Goal: Information Seeking & Learning: Learn about a topic

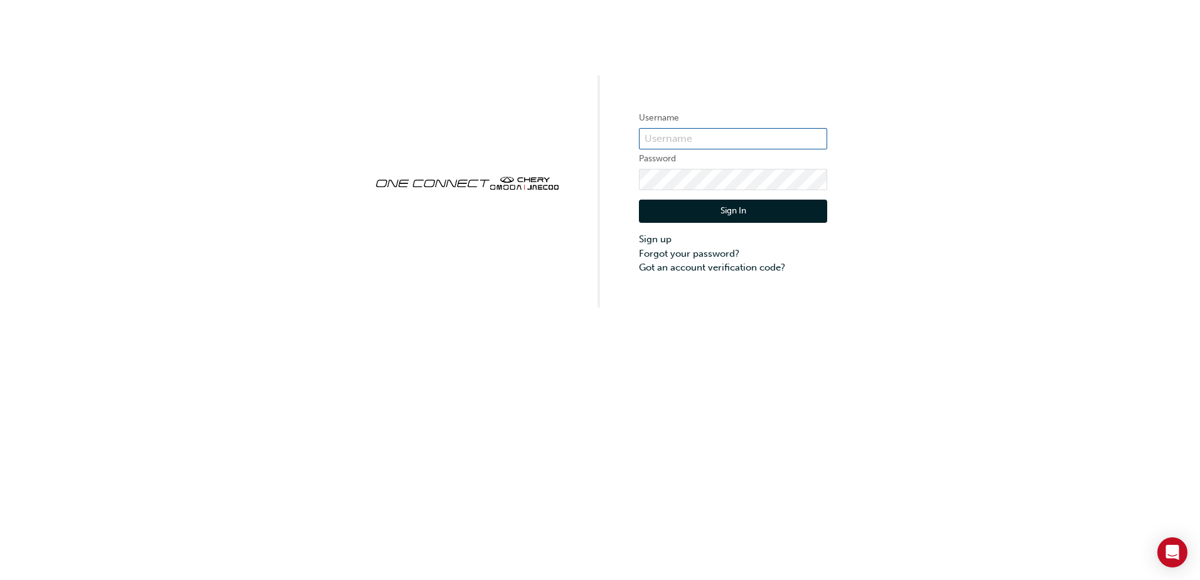
click at [652, 132] on input "text" at bounding box center [733, 138] width 188 height 21
paste input "chau1849"
type input "chau1849"
click button "Sign In" at bounding box center [733, 212] width 188 height 24
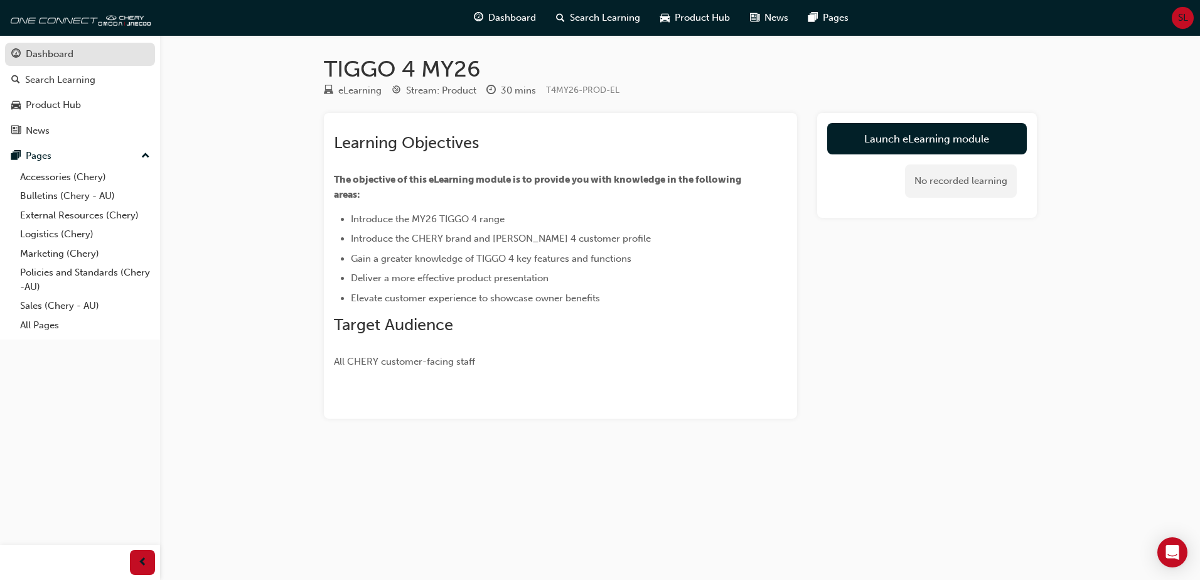
click at [67, 58] on div "Dashboard" at bounding box center [50, 54] width 48 height 14
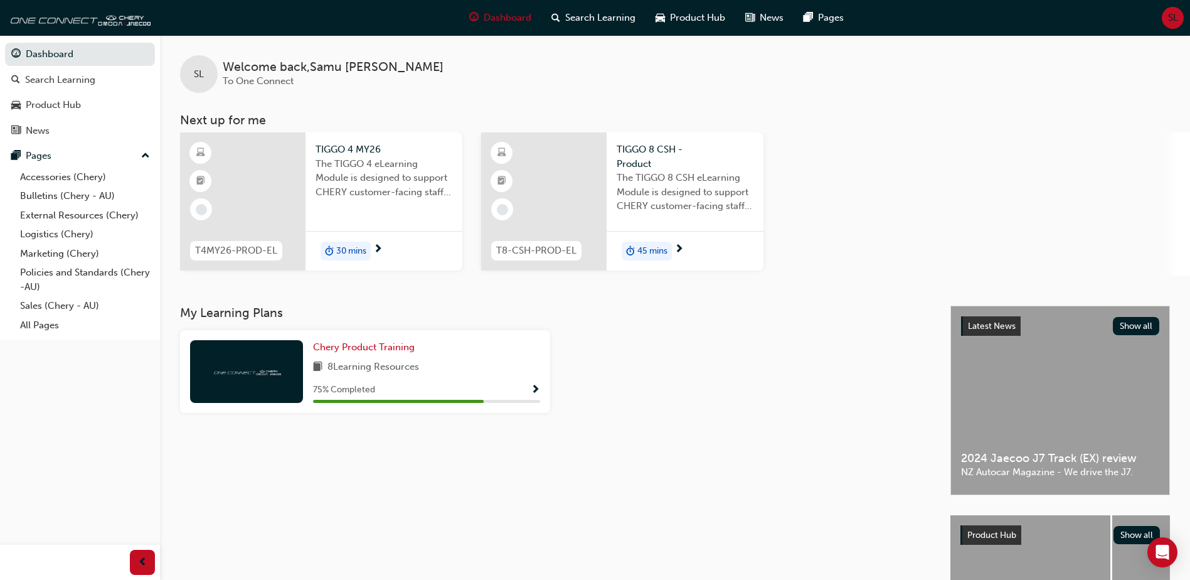
click at [380, 244] on span "next-icon" at bounding box center [377, 249] width 9 height 11
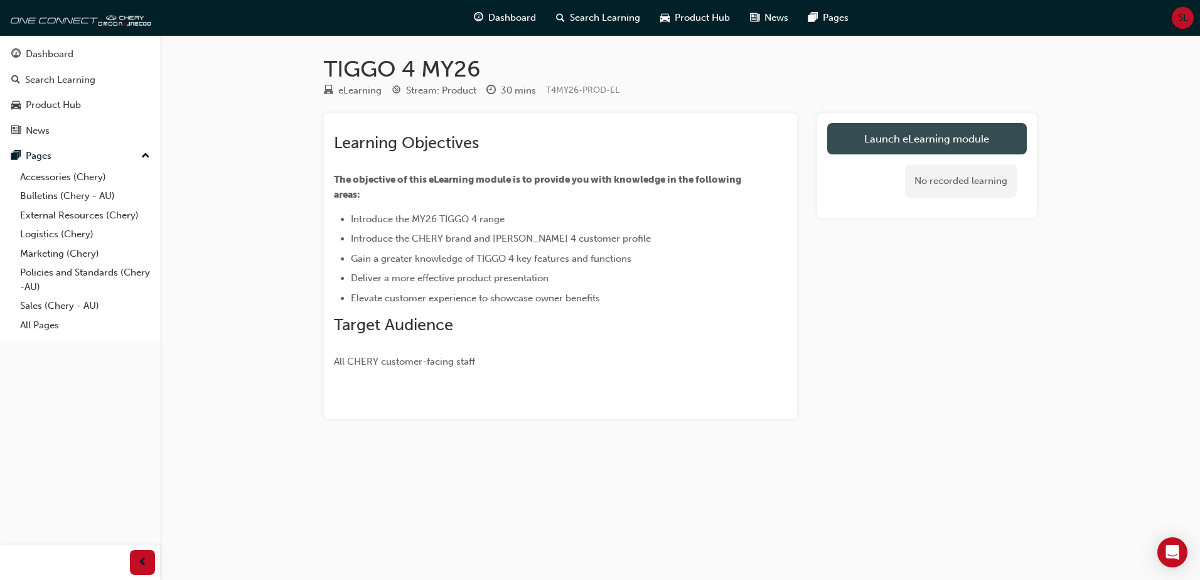
click at [916, 140] on link "Launch eLearning module" at bounding box center [927, 138] width 200 height 31
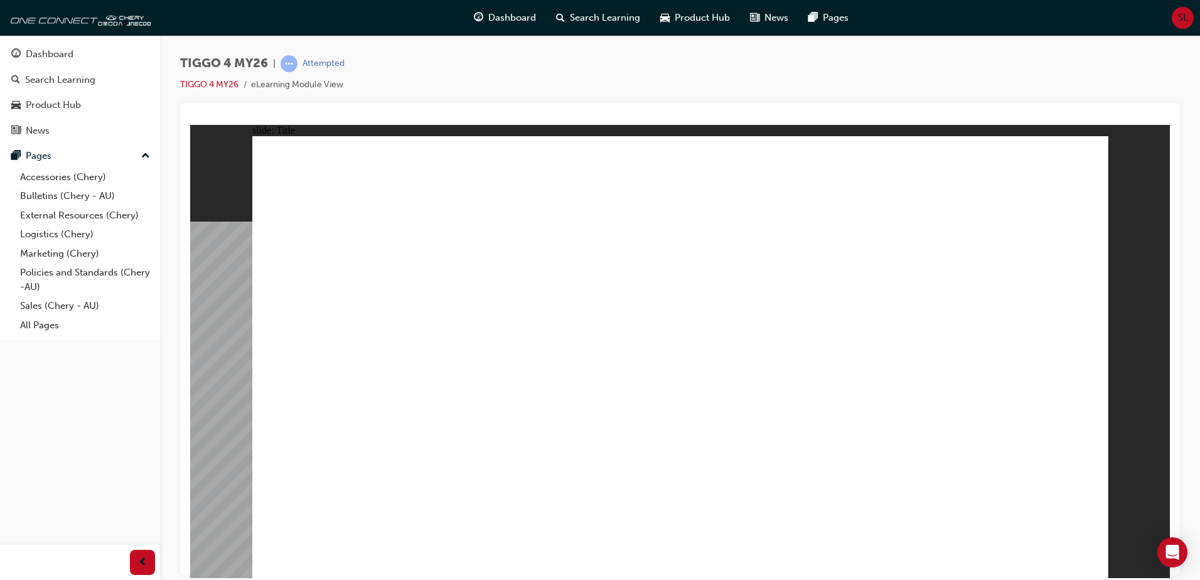
drag, startPoint x: 430, startPoint y: 388, endPoint x: 329, endPoint y: 372, distance: 103.0
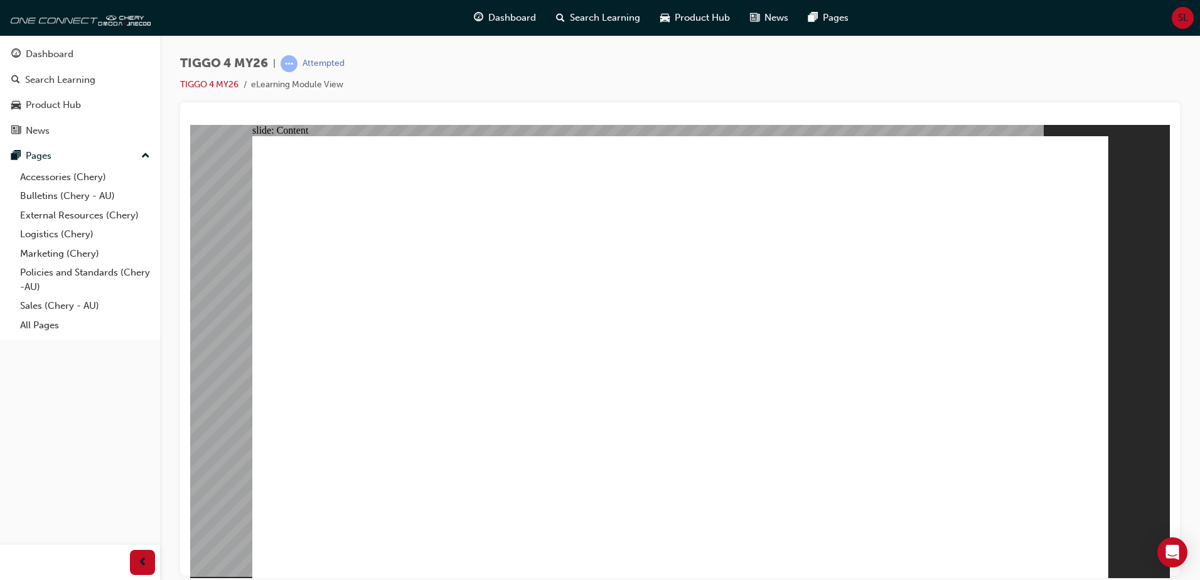
drag, startPoint x: 1109, startPoint y: 560, endPoint x: 1102, endPoint y: 556, distance: 8.7
click at [1112, 559] on div "slide: Content Rectangle 2 Rectangle MENU RESOURCES left-arrow.png right-arrow.…" at bounding box center [680, 350] width 980 height 453
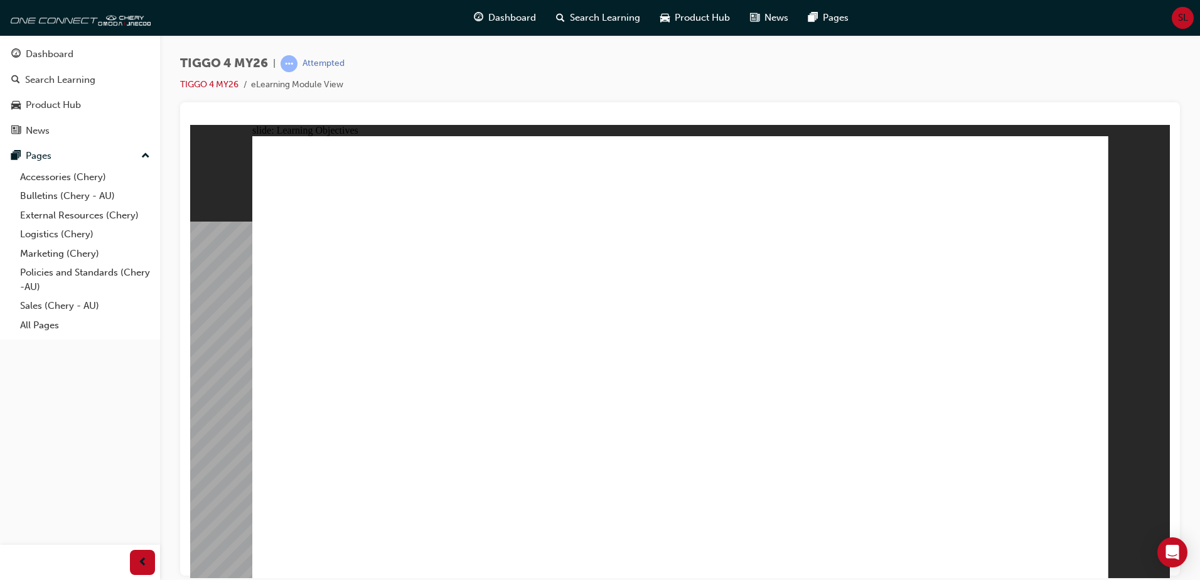
drag, startPoint x: 1003, startPoint y: 473, endPoint x: 937, endPoint y: 456, distance: 67.3
drag, startPoint x: 808, startPoint y: 431, endPoint x: 704, endPoint y: 439, distance: 103.8
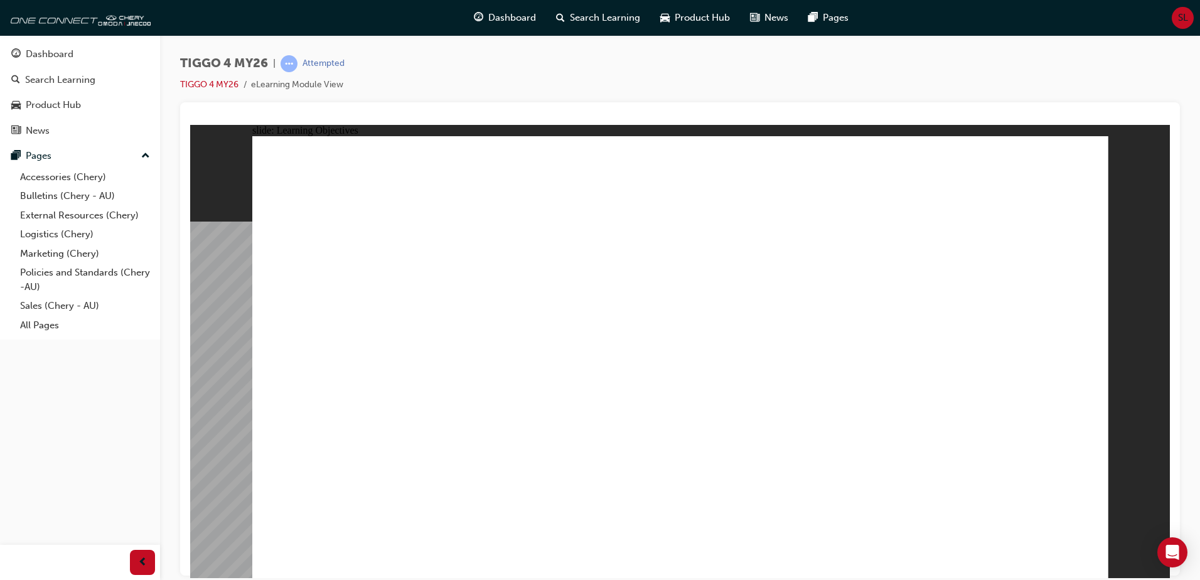
drag, startPoint x: 505, startPoint y: 477, endPoint x: 515, endPoint y: 469, distance: 12.5
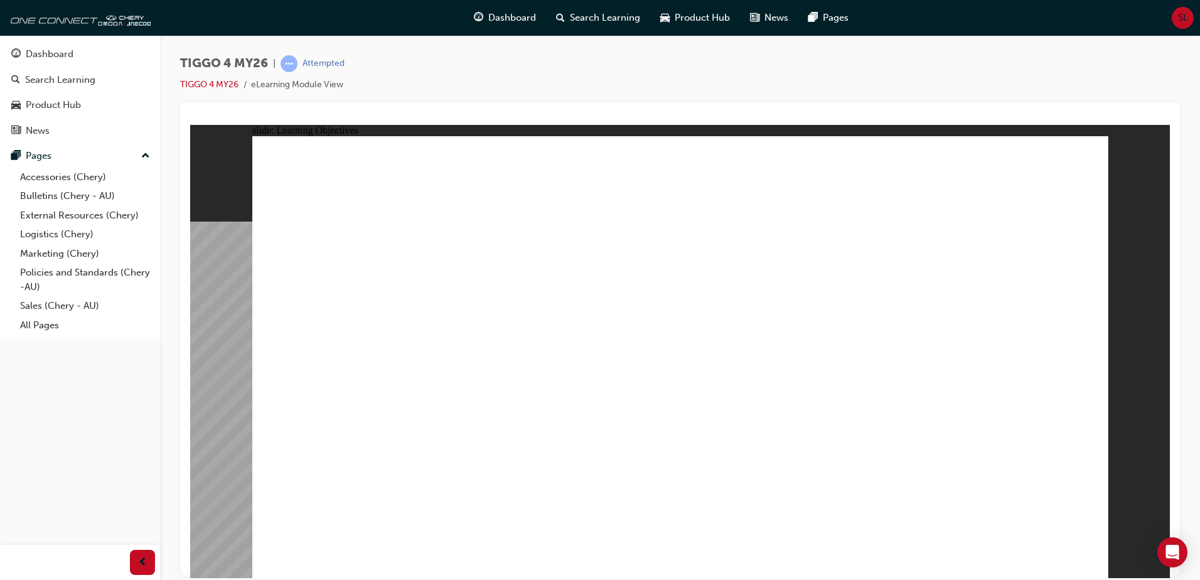
drag, startPoint x: 766, startPoint y: 474, endPoint x: 847, endPoint y: 486, distance: 81.8
drag, startPoint x: 802, startPoint y: 491, endPoint x: 570, endPoint y: 506, distance: 232.0
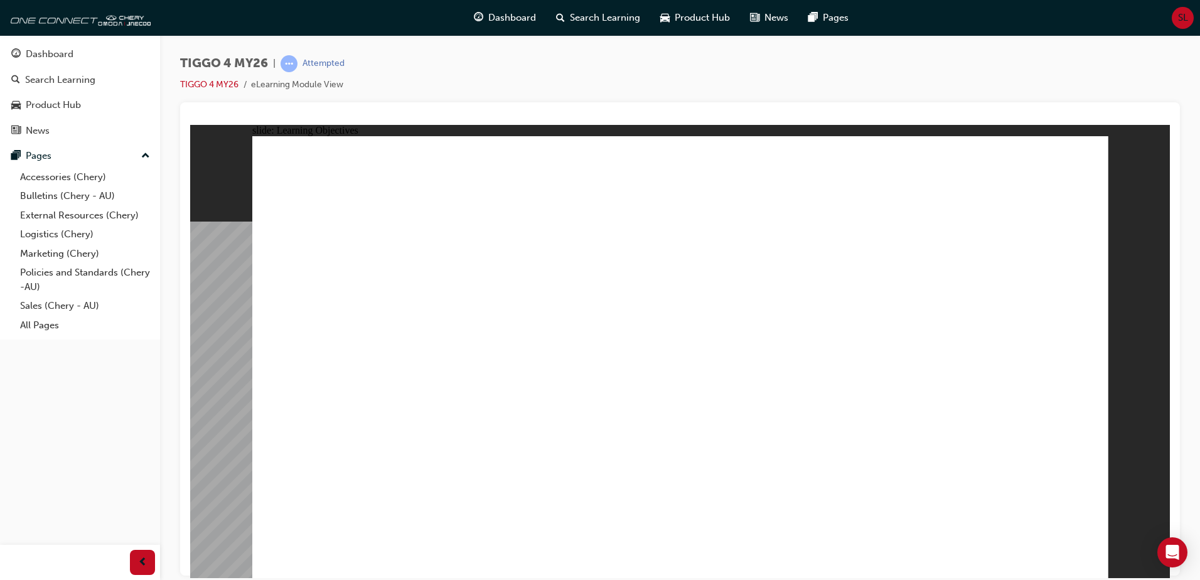
drag, startPoint x: 729, startPoint y: 229, endPoint x: 707, endPoint y: 218, distance: 24.1
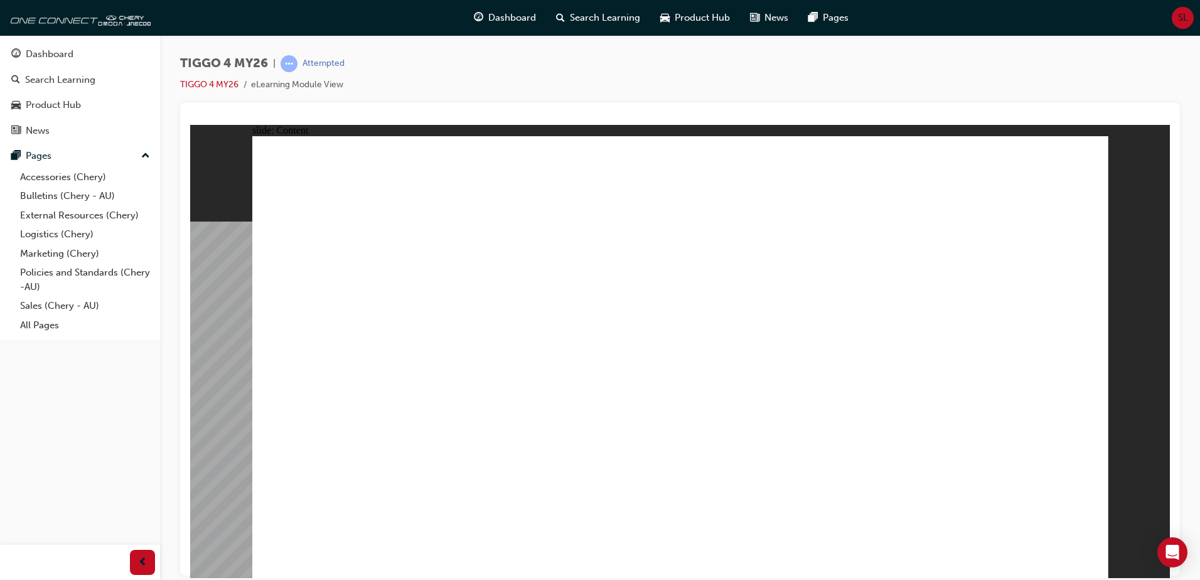
drag, startPoint x: 329, startPoint y: 331, endPoint x: 340, endPoint y: 333, distance: 11.5
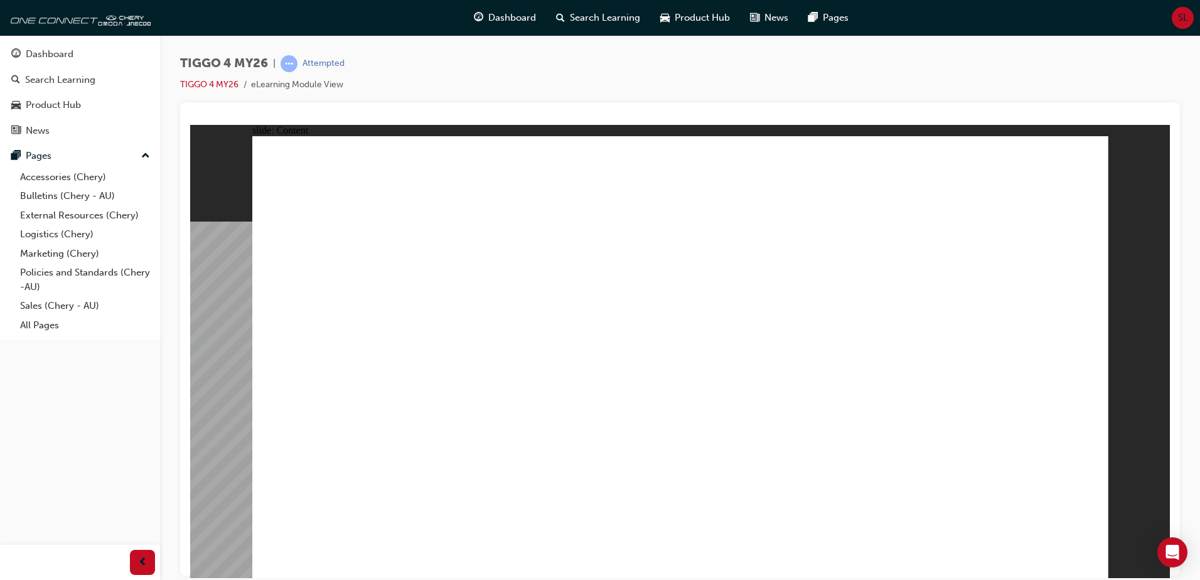
drag, startPoint x: 1067, startPoint y: 557, endPoint x: 1075, endPoint y: 558, distance: 7.8
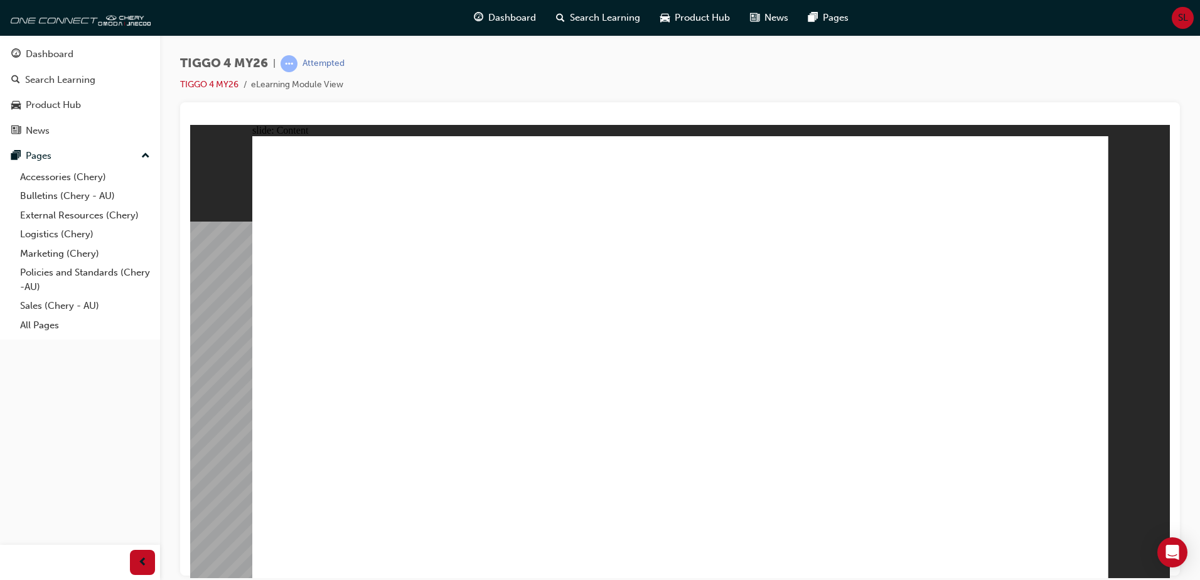
drag, startPoint x: 595, startPoint y: 381, endPoint x: 594, endPoint y: 393, distance: 12.0
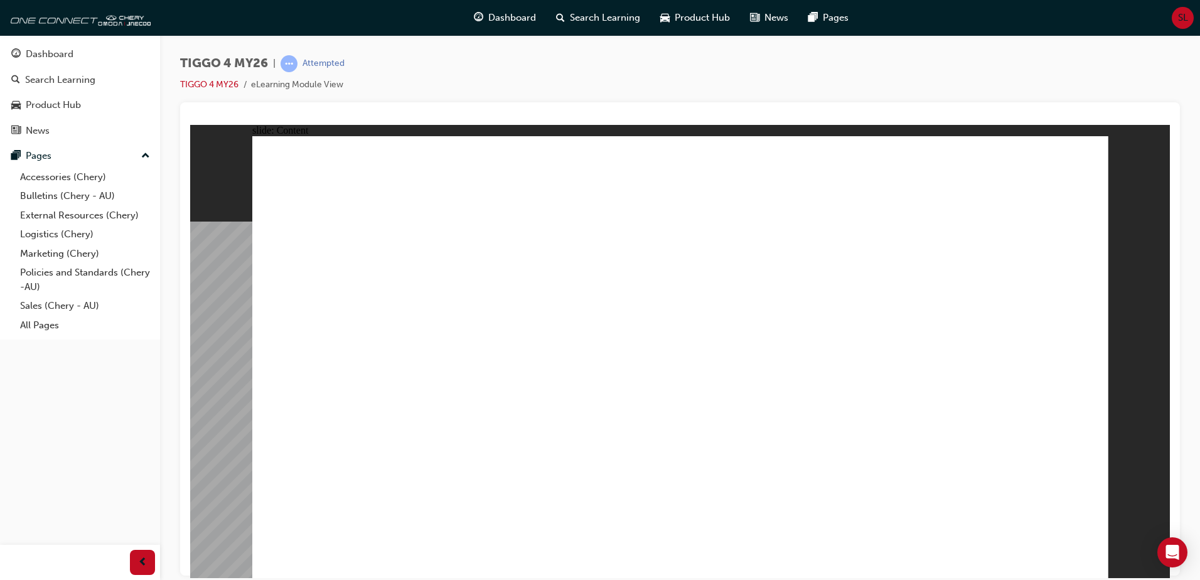
drag, startPoint x: 595, startPoint y: 419, endPoint x: 590, endPoint y: 434, distance: 15.9
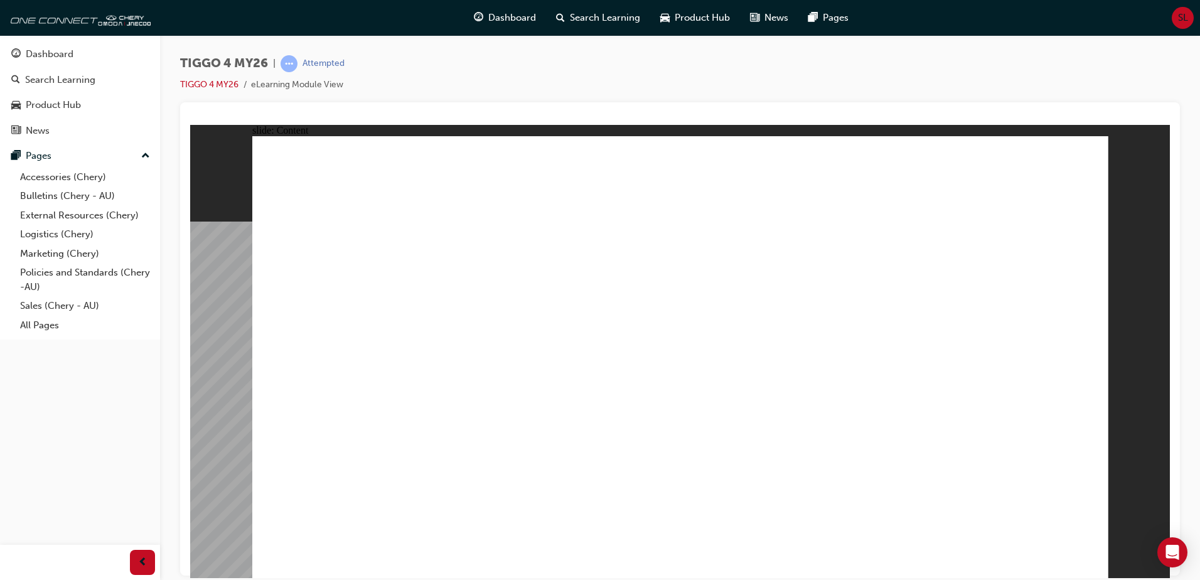
drag, startPoint x: 443, startPoint y: 293, endPoint x: 437, endPoint y: 321, distance: 28.8
drag, startPoint x: 553, startPoint y: 327, endPoint x: 550, endPoint y: 318, distance: 9.1
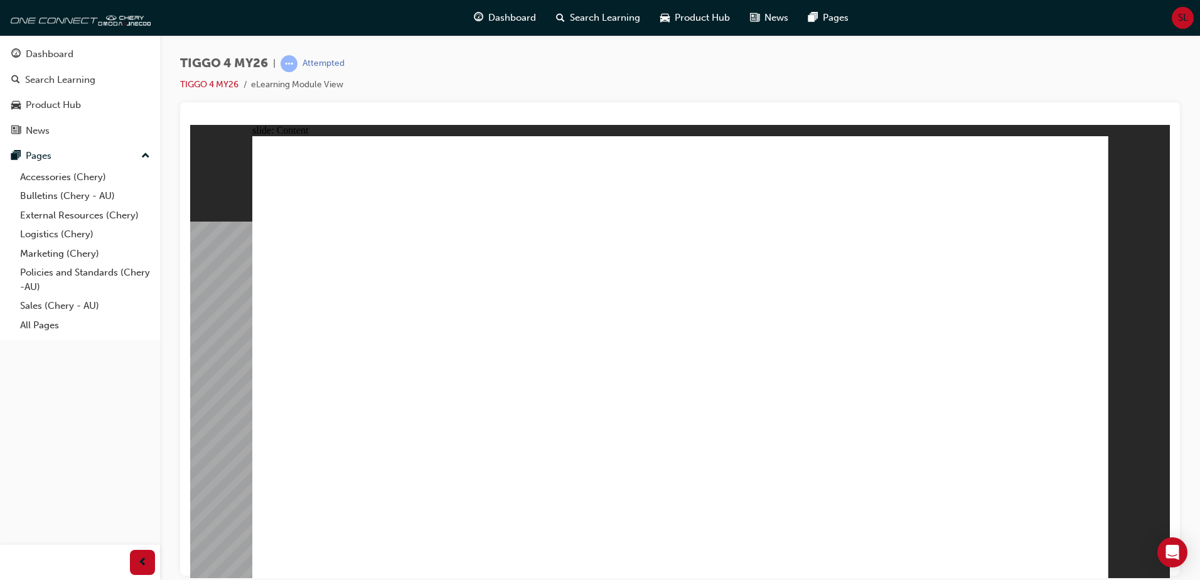
drag, startPoint x: 693, startPoint y: 459, endPoint x: 681, endPoint y: 421, distance: 40.3
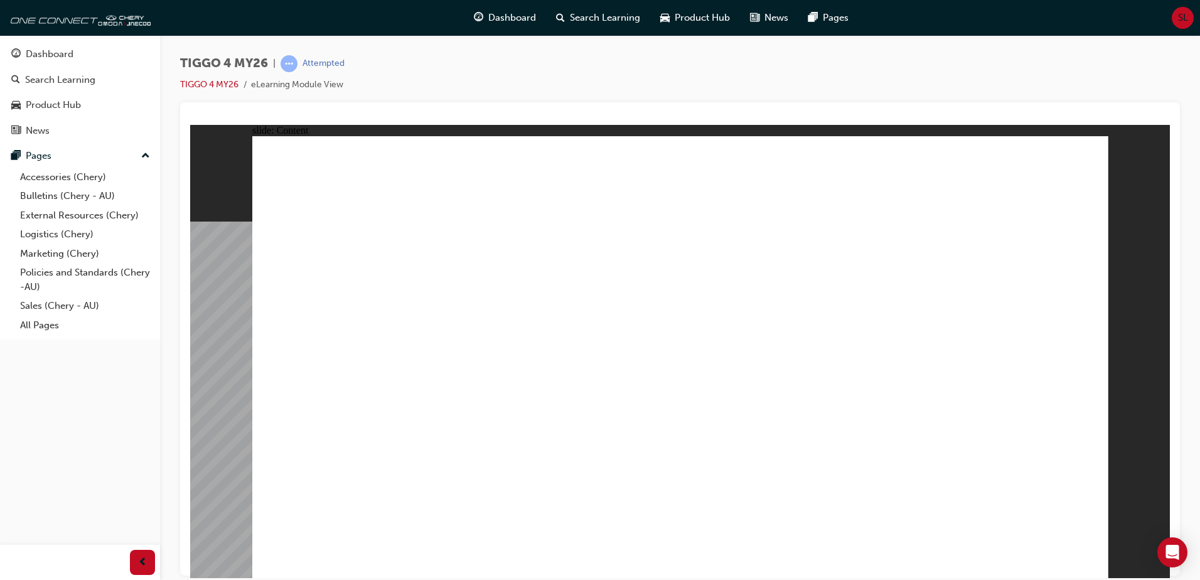
drag, startPoint x: 806, startPoint y: 486, endPoint x: 826, endPoint y: 468, distance: 27.2
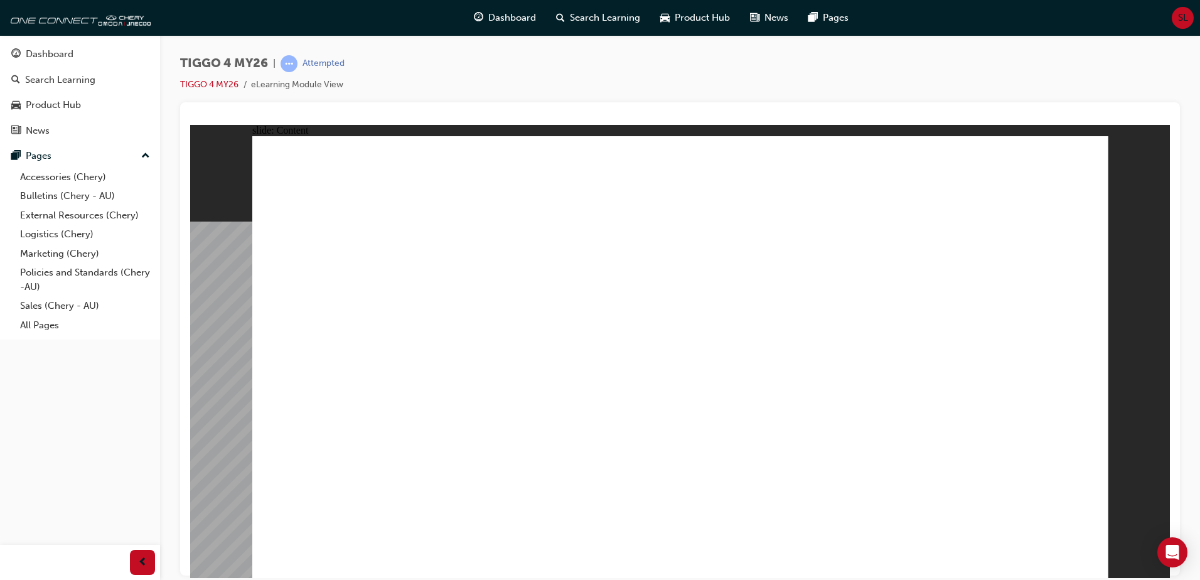
drag, startPoint x: 1054, startPoint y: 155, endPoint x: 1061, endPoint y: 208, distance: 53.2
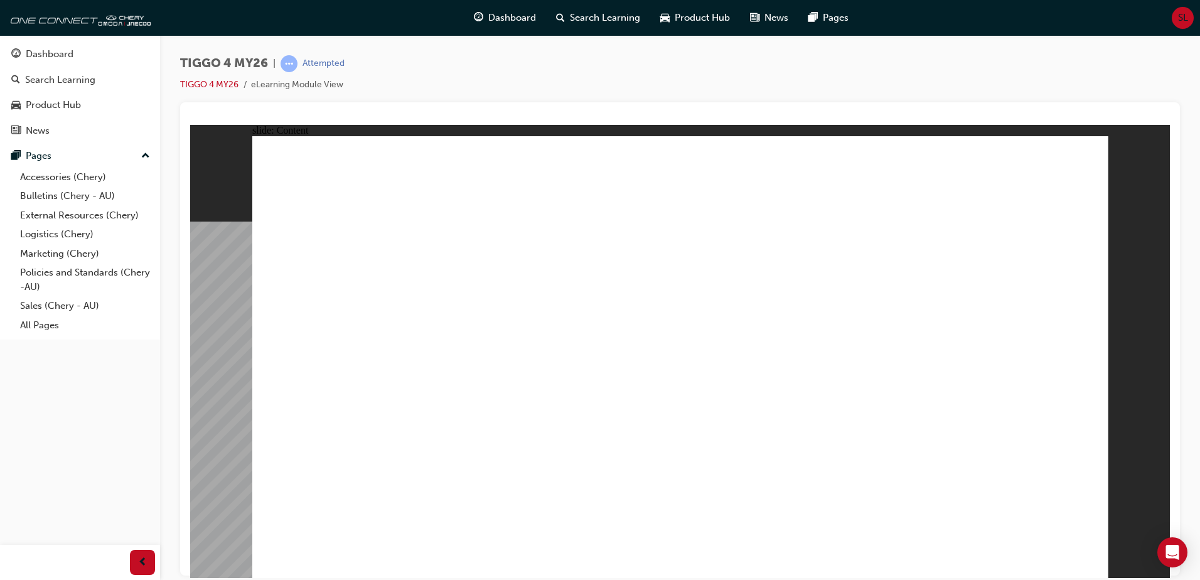
click at [1111, 567] on div "slide: Content Rectangle 2 DRIVETRAIN Continuously Variable Transmission (CVT) …" at bounding box center [680, 350] width 980 height 453
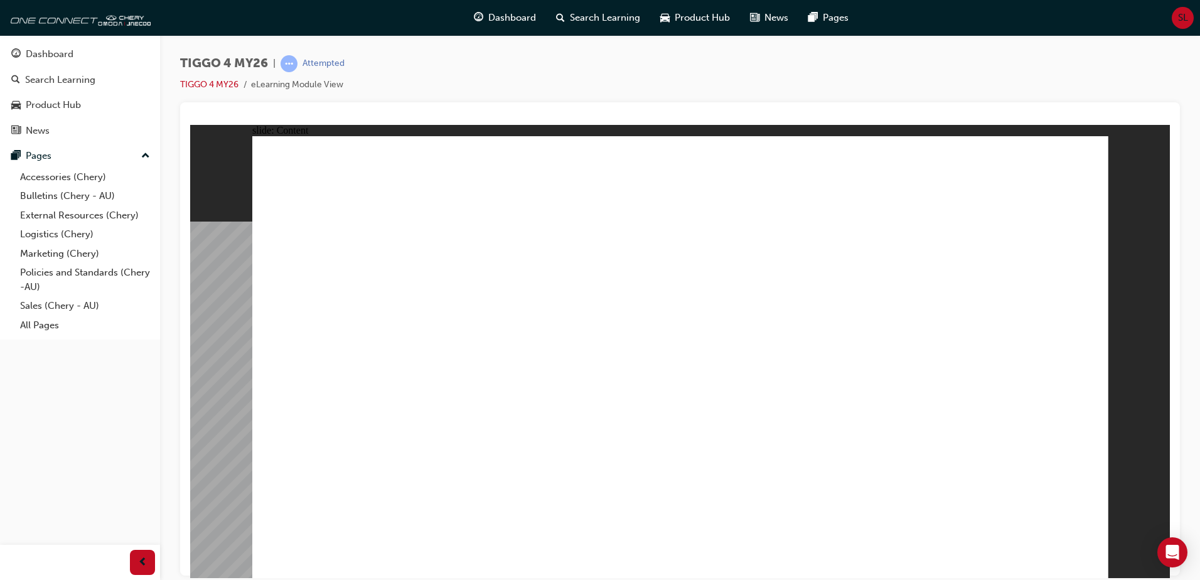
drag, startPoint x: 454, startPoint y: 370, endPoint x: 496, endPoint y: 358, distance: 43.9
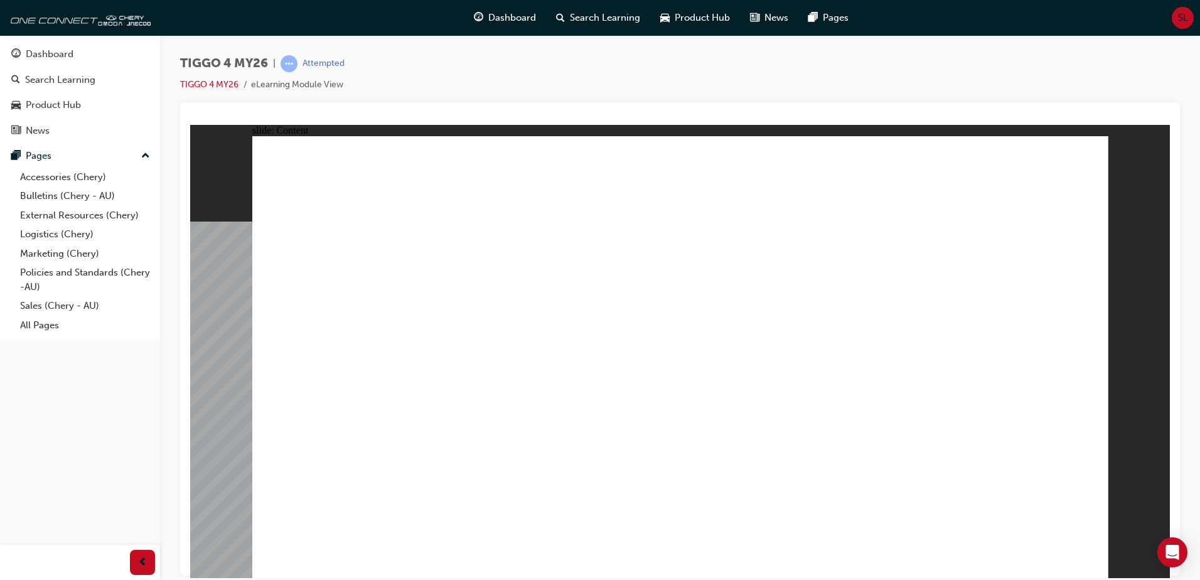
drag, startPoint x: 509, startPoint y: 478, endPoint x: 529, endPoint y: 468, distance: 22.2
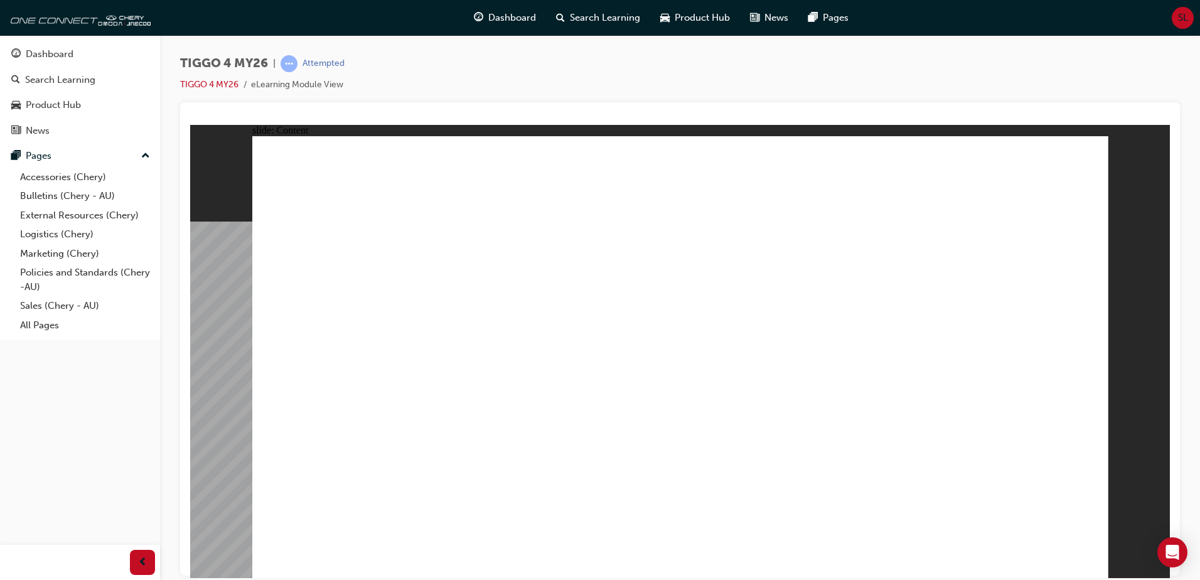
drag, startPoint x: 951, startPoint y: 508, endPoint x: 954, endPoint y: 501, distance: 7.3
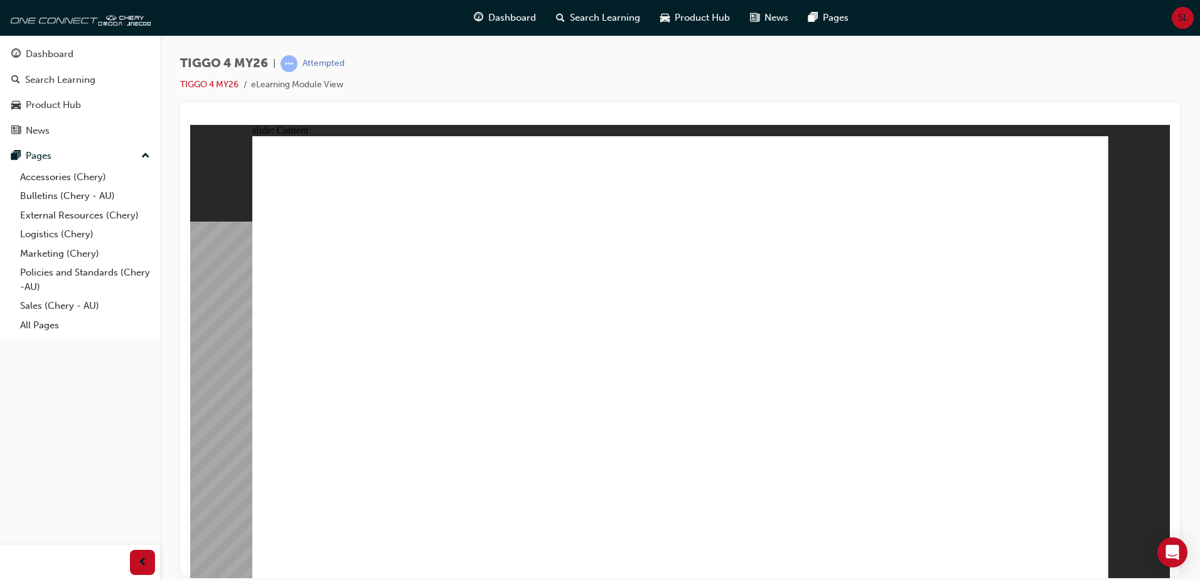
drag, startPoint x: 469, startPoint y: 436, endPoint x: 475, endPoint y: 328, distance: 108.7
drag, startPoint x: 498, startPoint y: 213, endPoint x: 727, endPoint y: 258, distance: 233.9
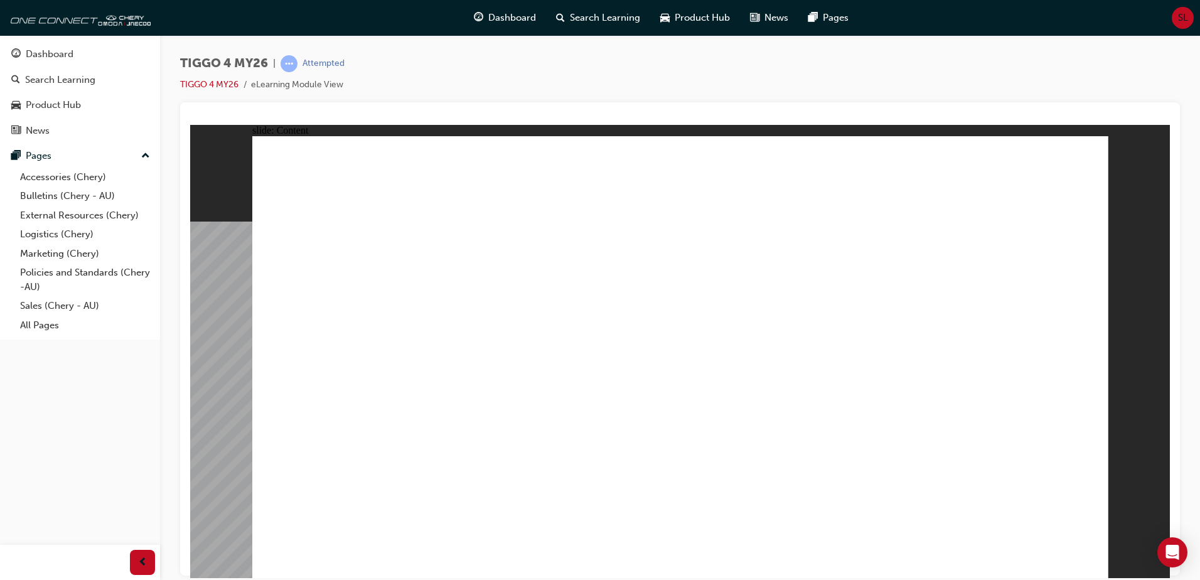
drag, startPoint x: 884, startPoint y: 439, endPoint x: 886, endPoint y: 450, distance: 11.5
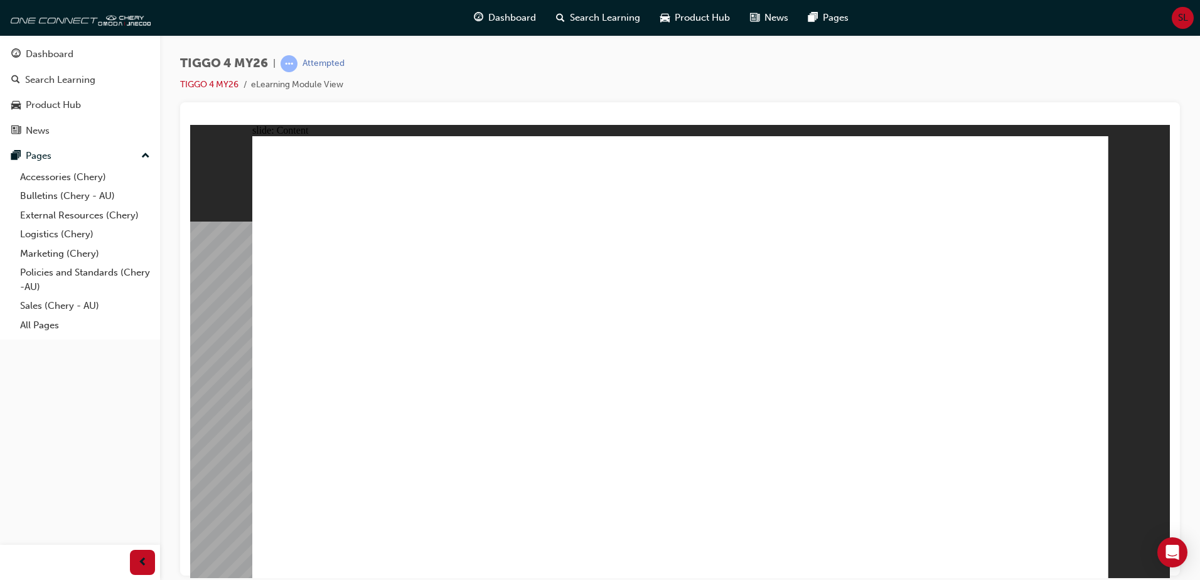
drag, startPoint x: 390, startPoint y: 301, endPoint x: 411, endPoint y: 228, distance: 76.5
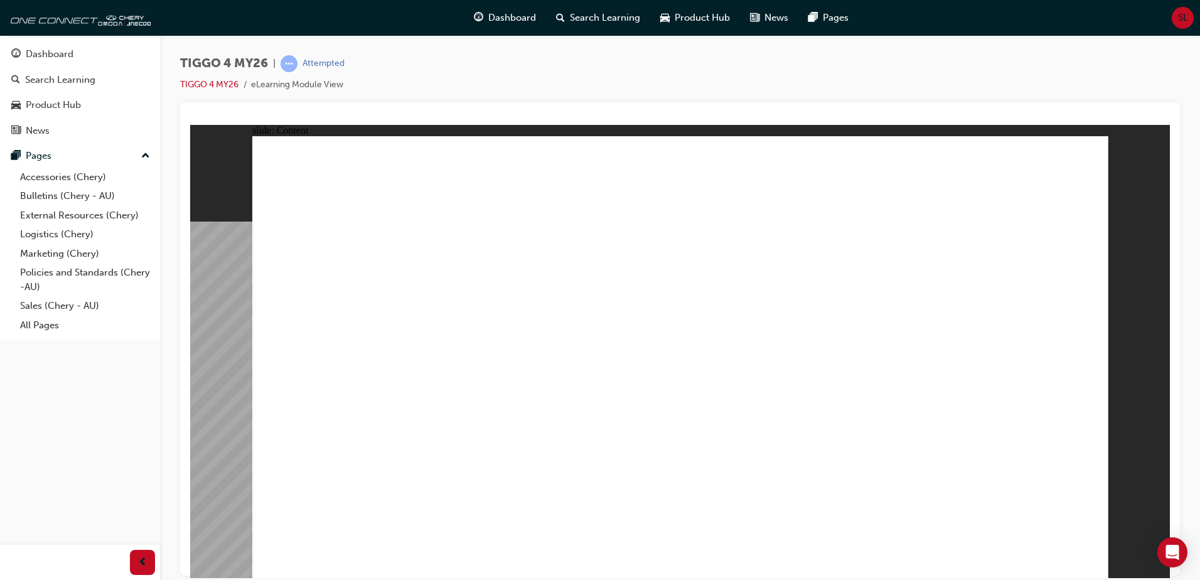
drag, startPoint x: 1039, startPoint y: 528, endPoint x: 507, endPoint y: 427, distance: 541.5
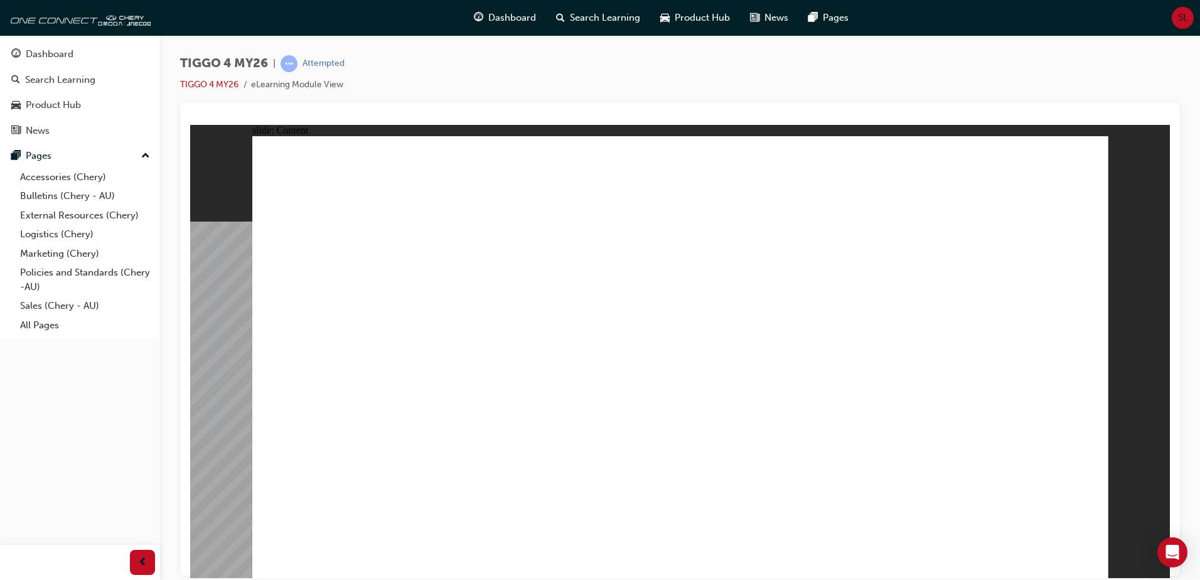
drag, startPoint x: 499, startPoint y: 491, endPoint x: 486, endPoint y: 501, distance: 16.6
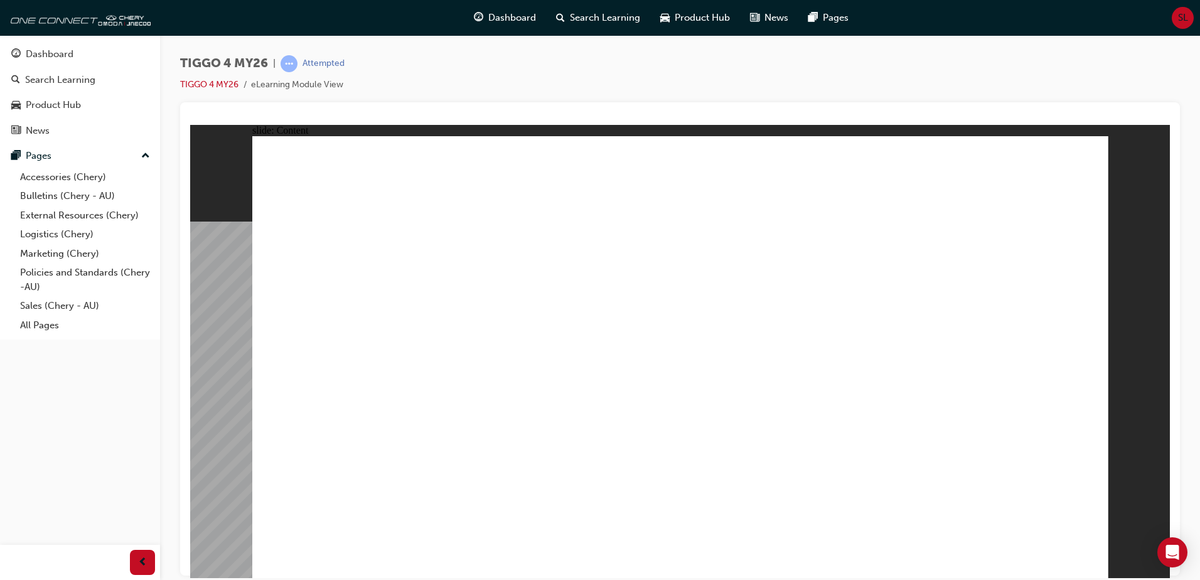
drag, startPoint x: 774, startPoint y: 259, endPoint x: 793, endPoint y: 242, distance: 24.9
drag, startPoint x: 798, startPoint y: 238, endPoint x: 788, endPoint y: 252, distance: 17.6
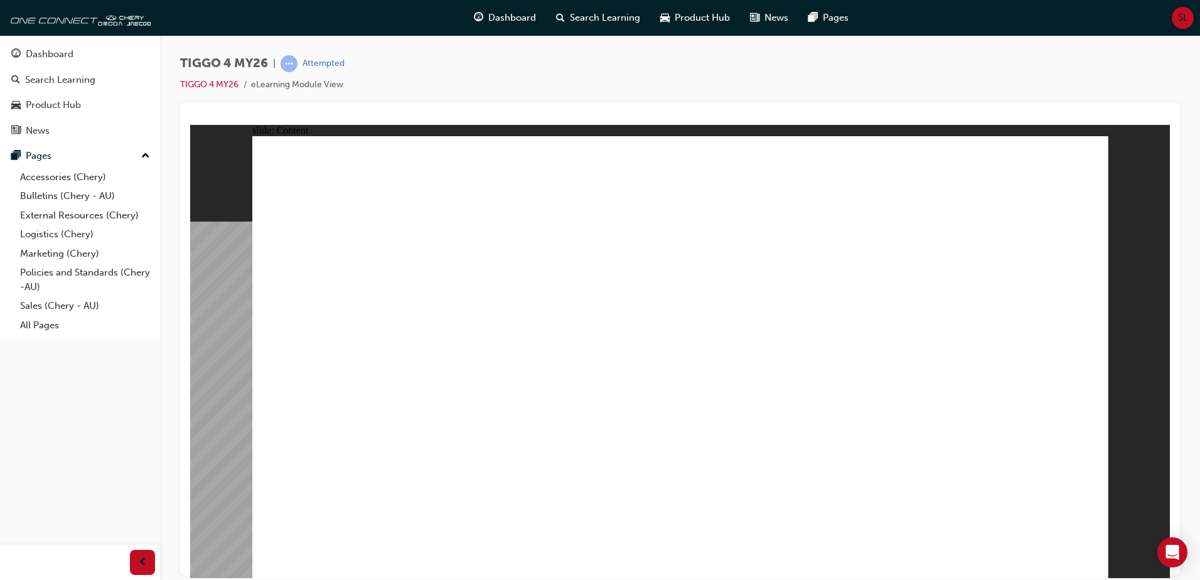
drag, startPoint x: 845, startPoint y: 292, endPoint x: 877, endPoint y: 280, distance: 33.9
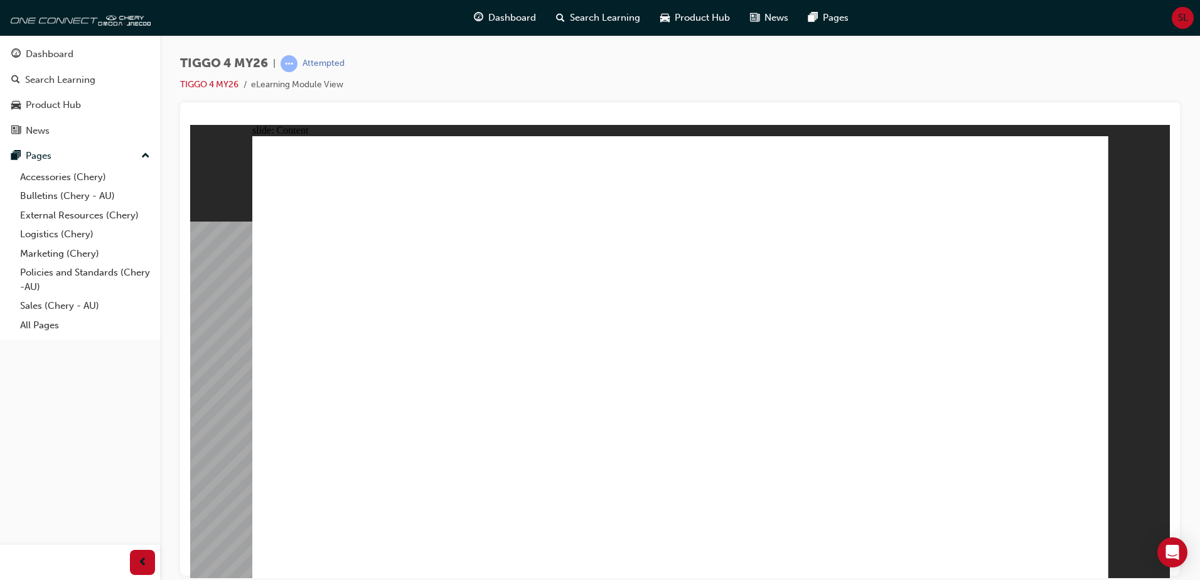
drag, startPoint x: 881, startPoint y: 334, endPoint x: 838, endPoint y: 408, distance: 86.3
drag, startPoint x: 836, startPoint y: 419, endPoint x: 798, endPoint y: 404, distance: 40.3
drag, startPoint x: 798, startPoint y: 404, endPoint x: 861, endPoint y: 400, distance: 62.9
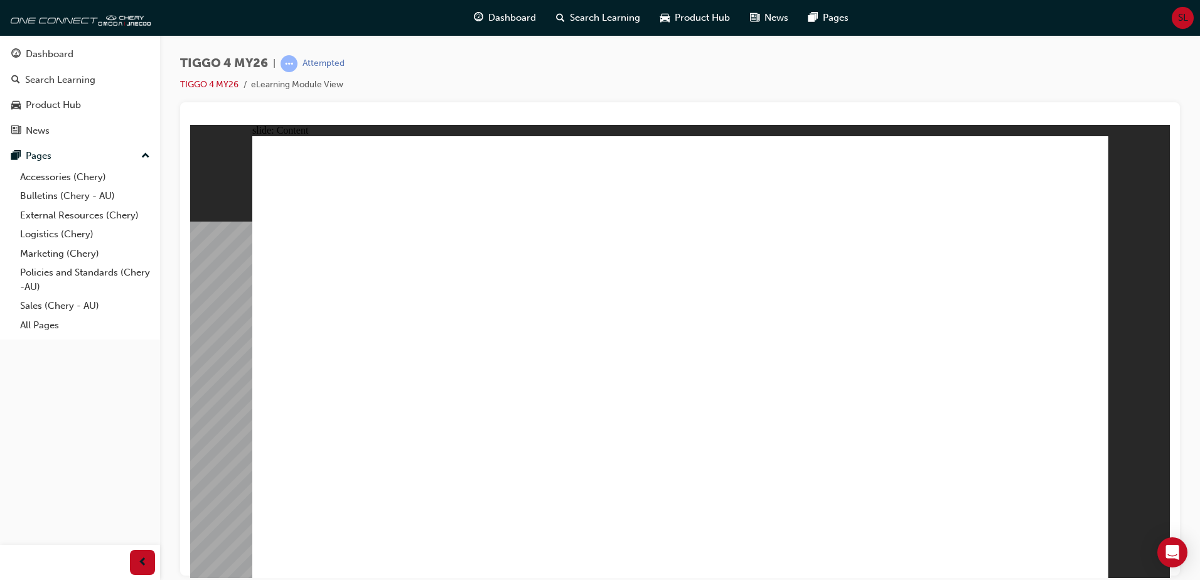
drag, startPoint x: 861, startPoint y: 400, endPoint x: 785, endPoint y: 406, distance: 76.1
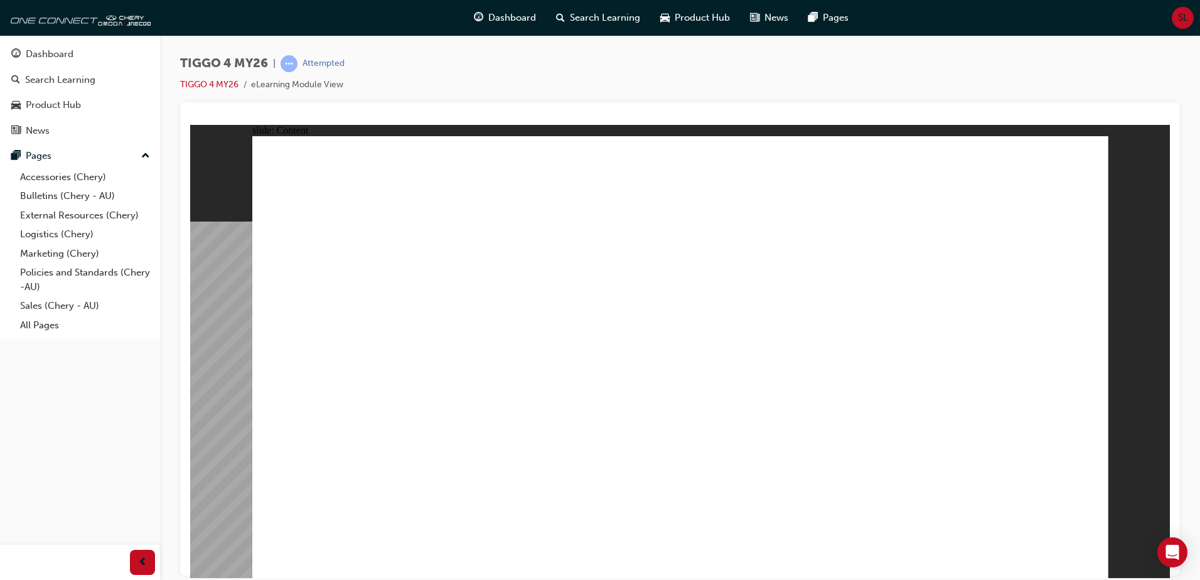
drag, startPoint x: 930, startPoint y: 353, endPoint x: 897, endPoint y: 378, distance: 41.7
drag, startPoint x: 993, startPoint y: 397, endPoint x: 849, endPoint y: 351, distance: 150.8
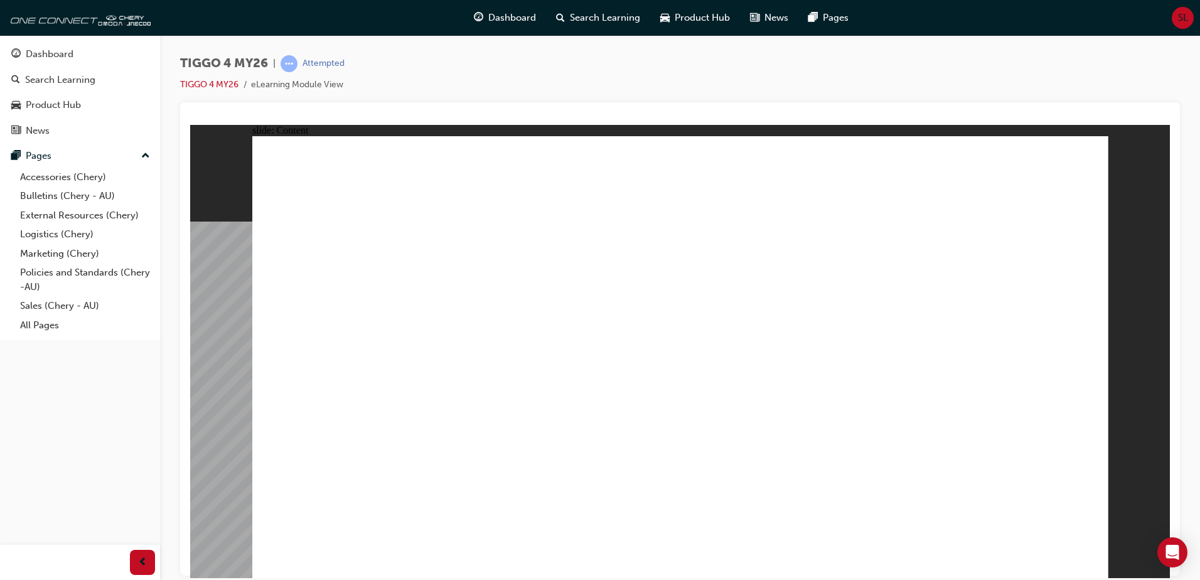
drag, startPoint x: 840, startPoint y: 333, endPoint x: 955, endPoint y: 323, distance: 115.2
drag, startPoint x: 910, startPoint y: 237, endPoint x: 1006, endPoint y: 287, distance: 108.3
drag, startPoint x: 1006, startPoint y: 319, endPoint x: 1000, endPoint y: 388, distance: 69.3
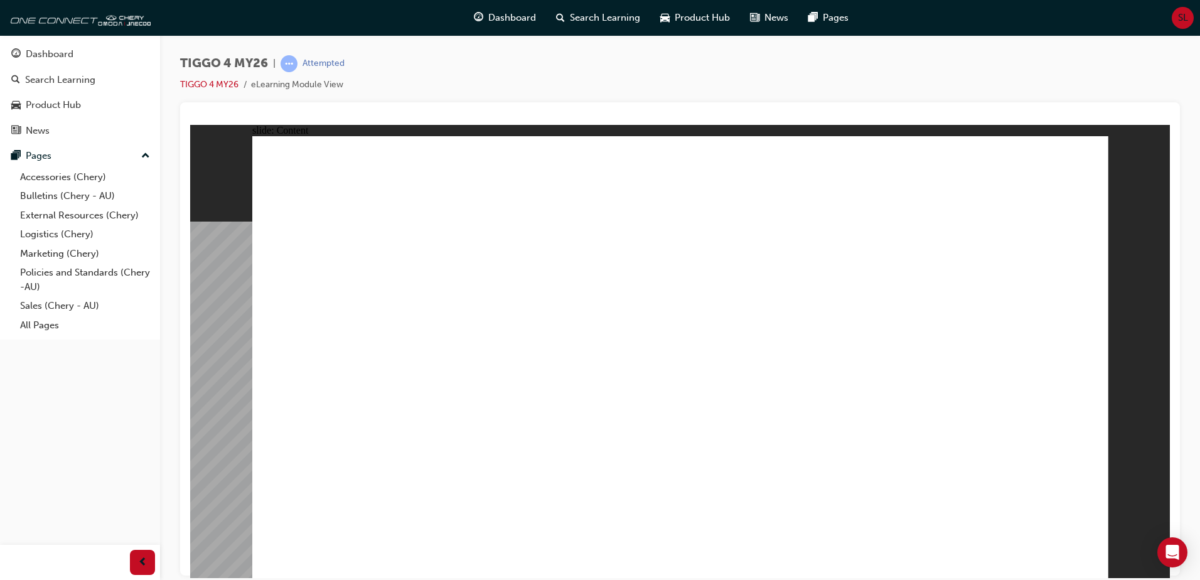
drag, startPoint x: 934, startPoint y: 404, endPoint x: 909, endPoint y: 306, distance: 101.7
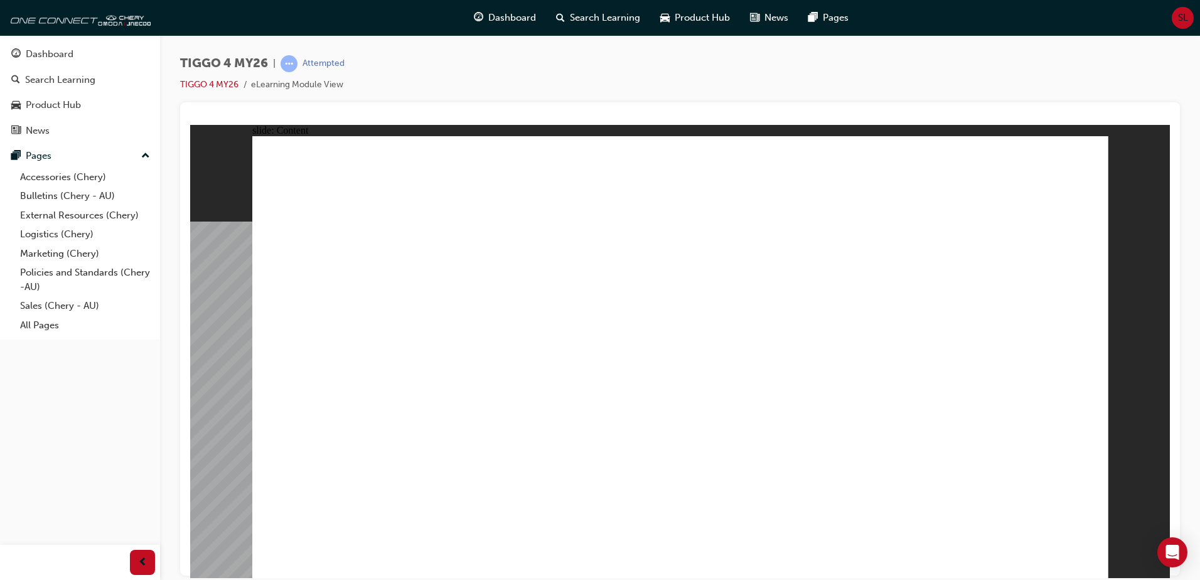
drag, startPoint x: 901, startPoint y: 275, endPoint x: 744, endPoint y: 245, distance: 159.7
drag, startPoint x: 799, startPoint y: 390, endPoint x: 717, endPoint y: 371, distance: 84.3
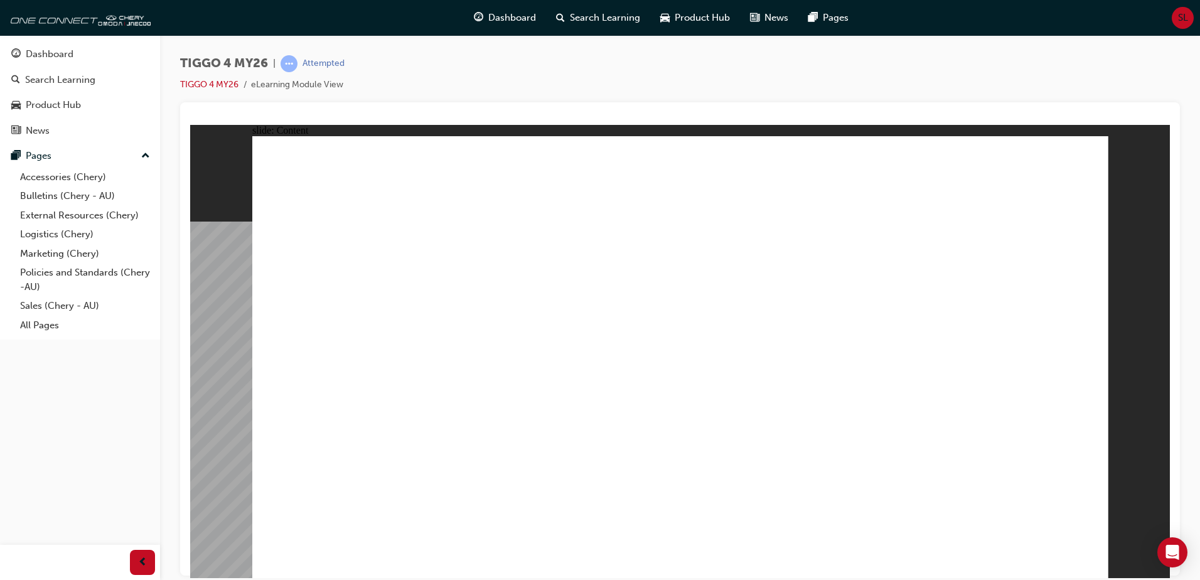
drag, startPoint x: 654, startPoint y: 336, endPoint x: 686, endPoint y: 346, distance: 34.0
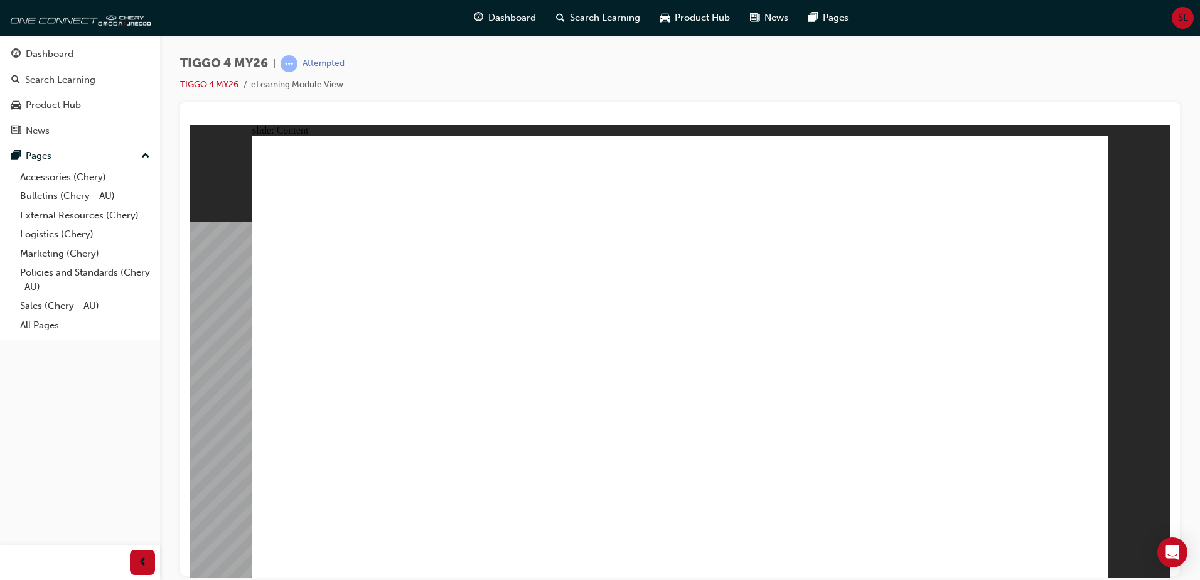
drag, startPoint x: 440, startPoint y: 174, endPoint x: 627, endPoint y: 221, distance: 193.3
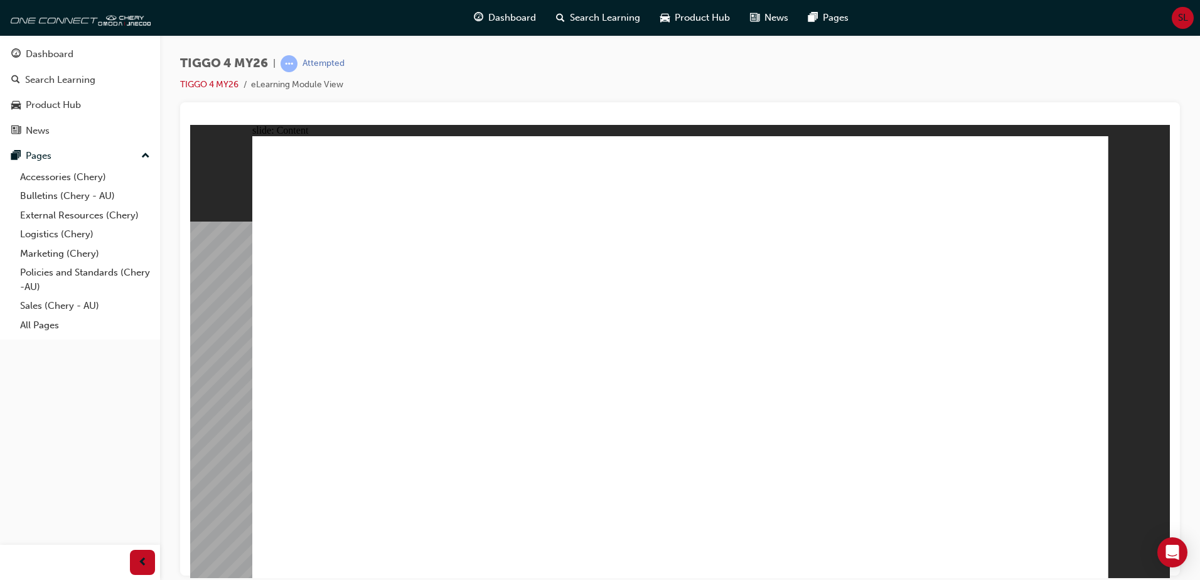
drag, startPoint x: 809, startPoint y: 199, endPoint x: 821, endPoint y: 198, distance: 12.6
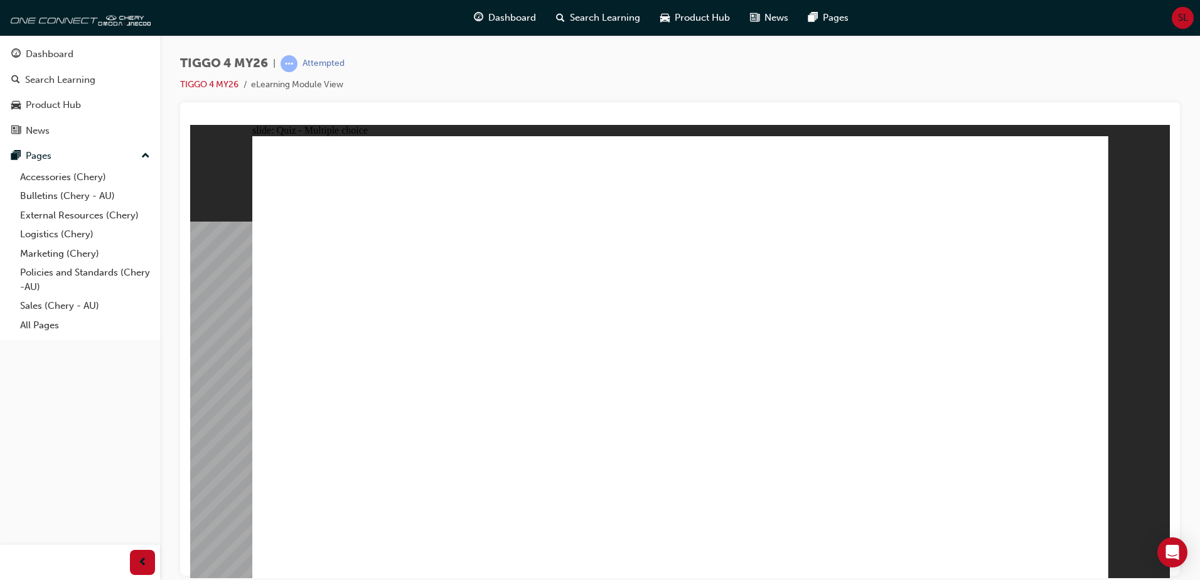
drag, startPoint x: 291, startPoint y: 255, endPoint x: 539, endPoint y: 289, distance: 250.2
radio input "true"
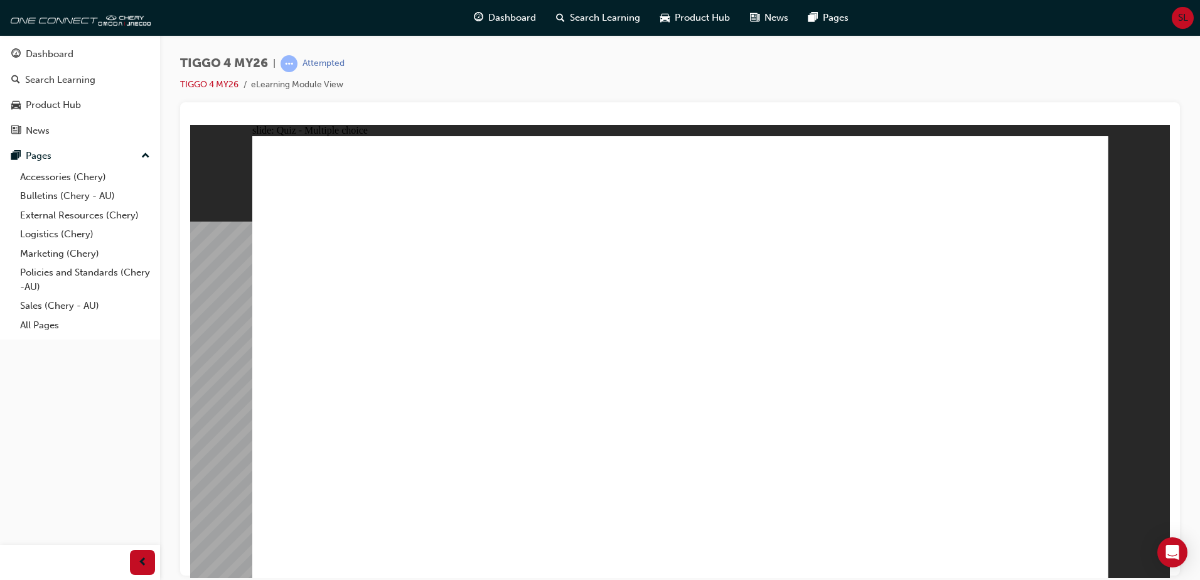
drag, startPoint x: 489, startPoint y: 291, endPoint x: 489, endPoint y: 461, distance: 170.1
drag, startPoint x: 715, startPoint y: 282, endPoint x: 890, endPoint y: 453, distance: 244.5
drag, startPoint x: 336, startPoint y: 284, endPoint x: 602, endPoint y: 259, distance: 266.6
drag, startPoint x: 360, startPoint y: 282, endPoint x: 419, endPoint y: 263, distance: 62.5
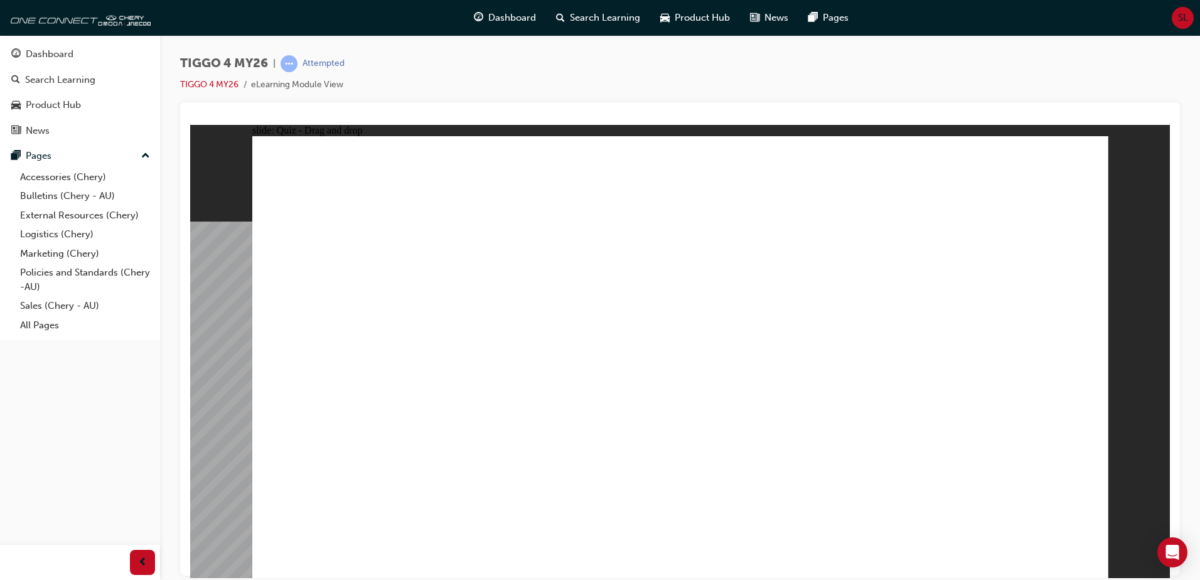
drag, startPoint x: 972, startPoint y: 279, endPoint x: 960, endPoint y: 467, distance: 189.3
drag, startPoint x: 813, startPoint y: 287, endPoint x: 323, endPoint y: 452, distance: 517.3
drag, startPoint x: 323, startPoint y: 289, endPoint x: 673, endPoint y: 457, distance: 389.0
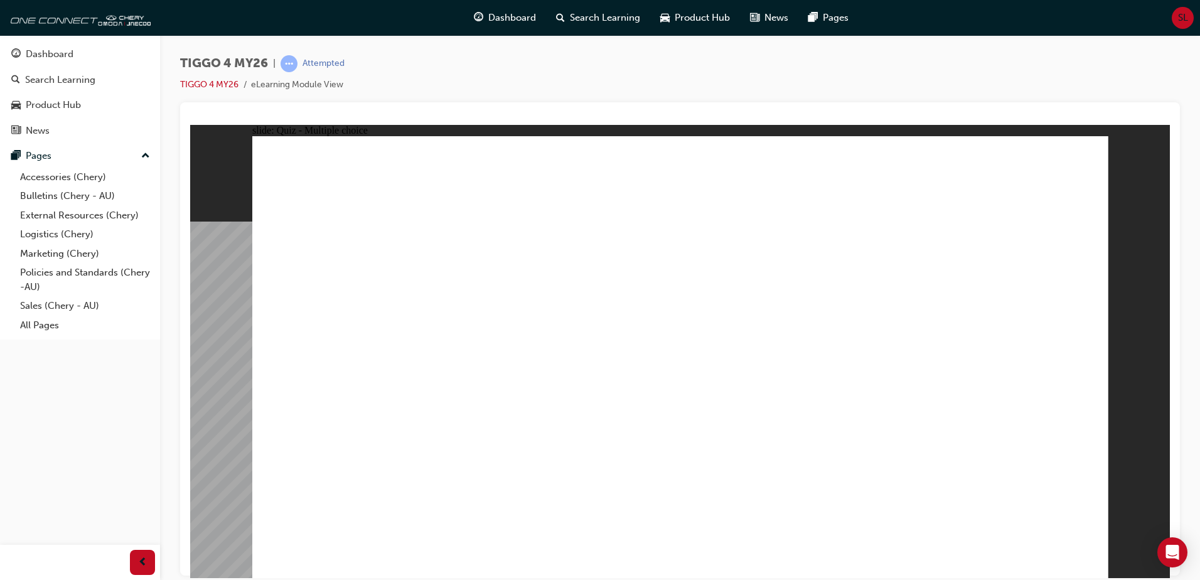
drag, startPoint x: 807, startPoint y: 388, endPoint x: 804, endPoint y: 376, distance: 12.3
drag, startPoint x: 803, startPoint y: 373, endPoint x: 796, endPoint y: 346, distance: 27.1
radio input "true"
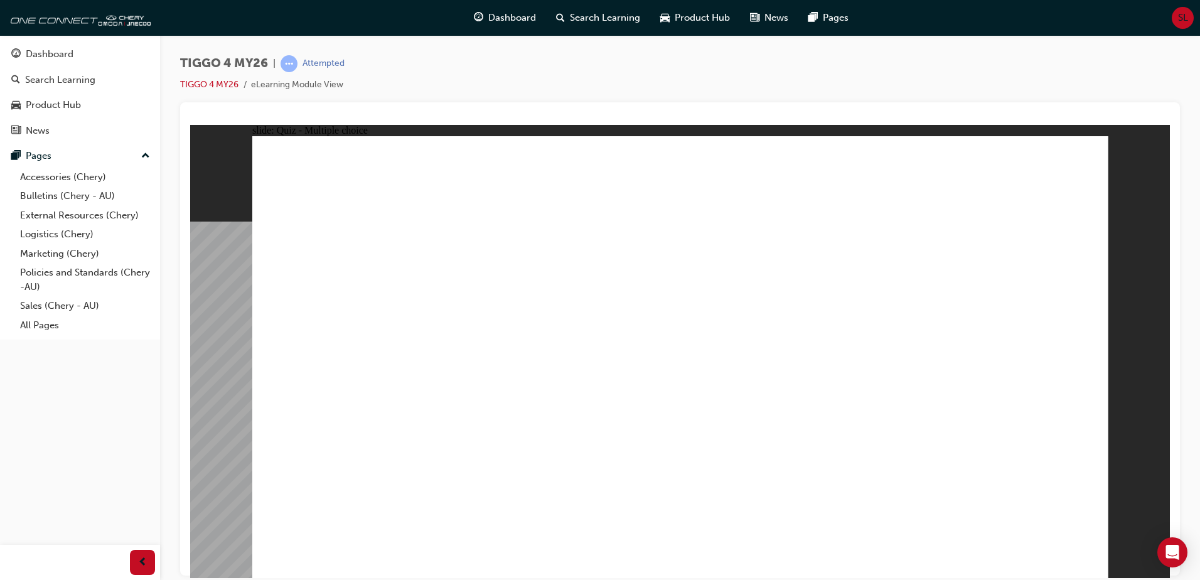
radio input "true"
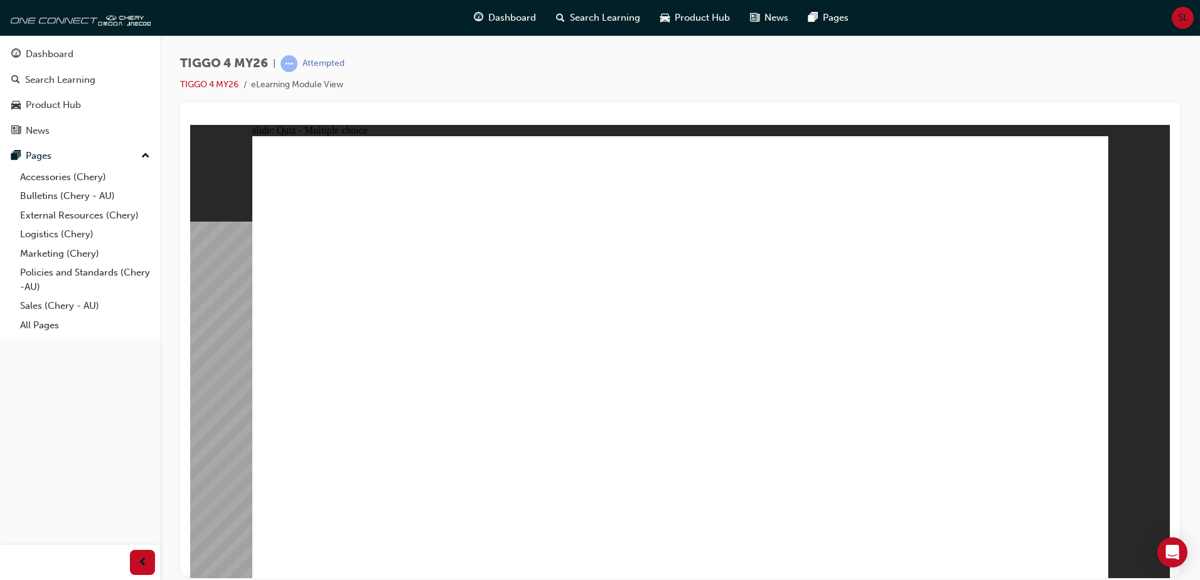
drag, startPoint x: 528, startPoint y: 316, endPoint x: 747, endPoint y: 277, distance: 222.5
drag, startPoint x: 387, startPoint y: 366, endPoint x: 961, endPoint y: 265, distance: 582.9
drag, startPoint x: 553, startPoint y: 365, endPoint x: 982, endPoint y: 284, distance: 436.2
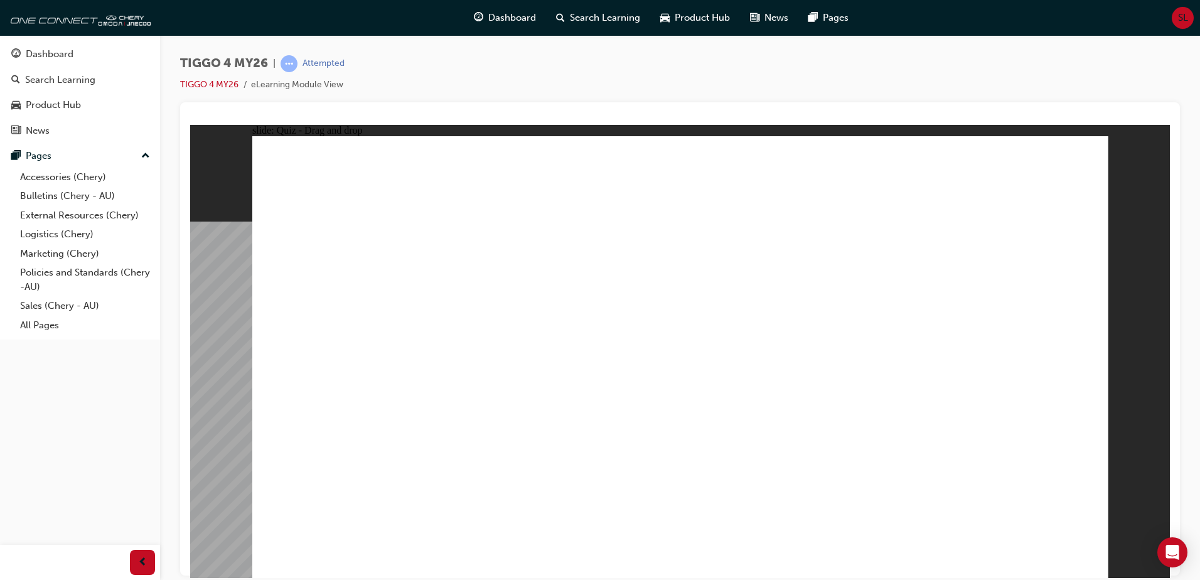
drag, startPoint x: 520, startPoint y: 411, endPoint x: 934, endPoint y: 340, distance: 420.2
drag, startPoint x: 350, startPoint y: 318, endPoint x: 764, endPoint y: 284, distance: 414.9
drag, startPoint x: 359, startPoint y: 410, endPoint x: 743, endPoint y: 339, distance: 390.4
drag, startPoint x: 388, startPoint y: 444, endPoint x: 969, endPoint y: 339, distance: 590.4
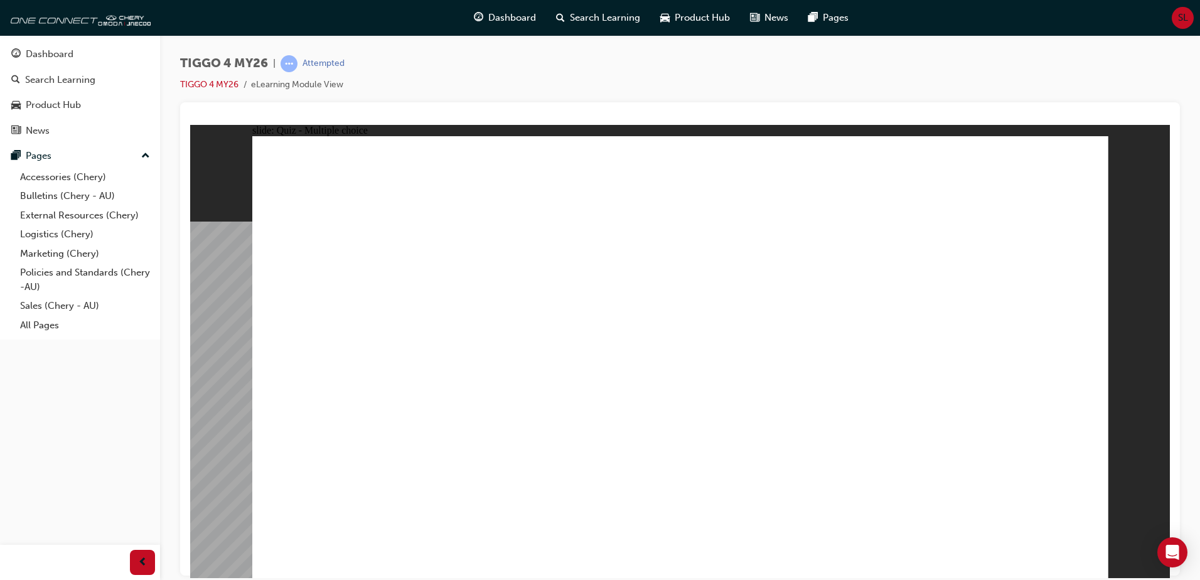
radio input "true"
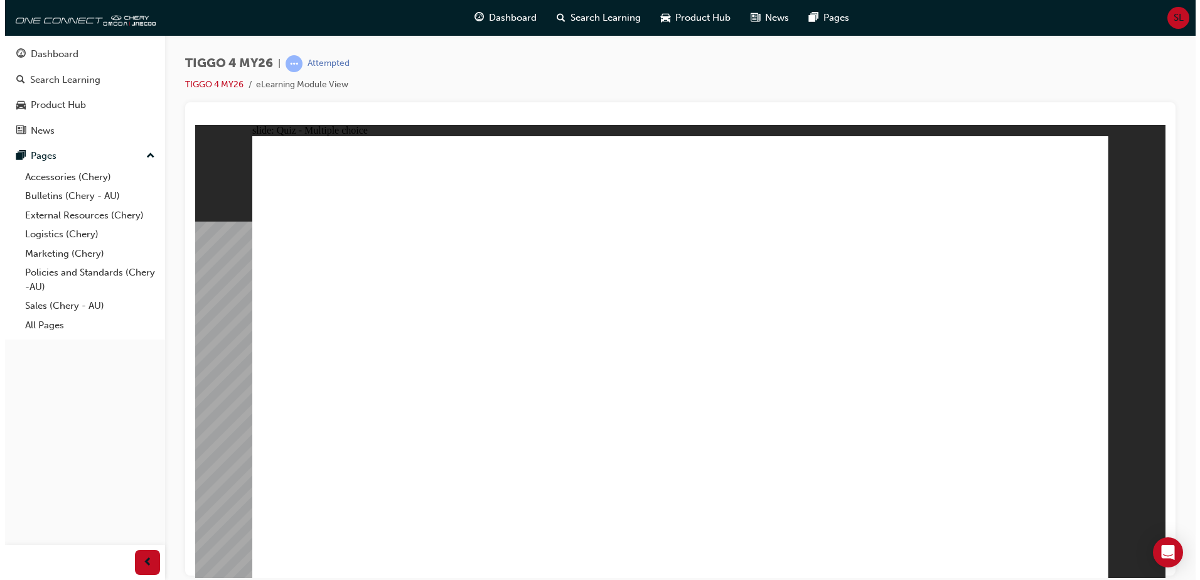
drag, startPoint x: 688, startPoint y: 424, endPoint x: 689, endPoint y: 410, distance: 13.9
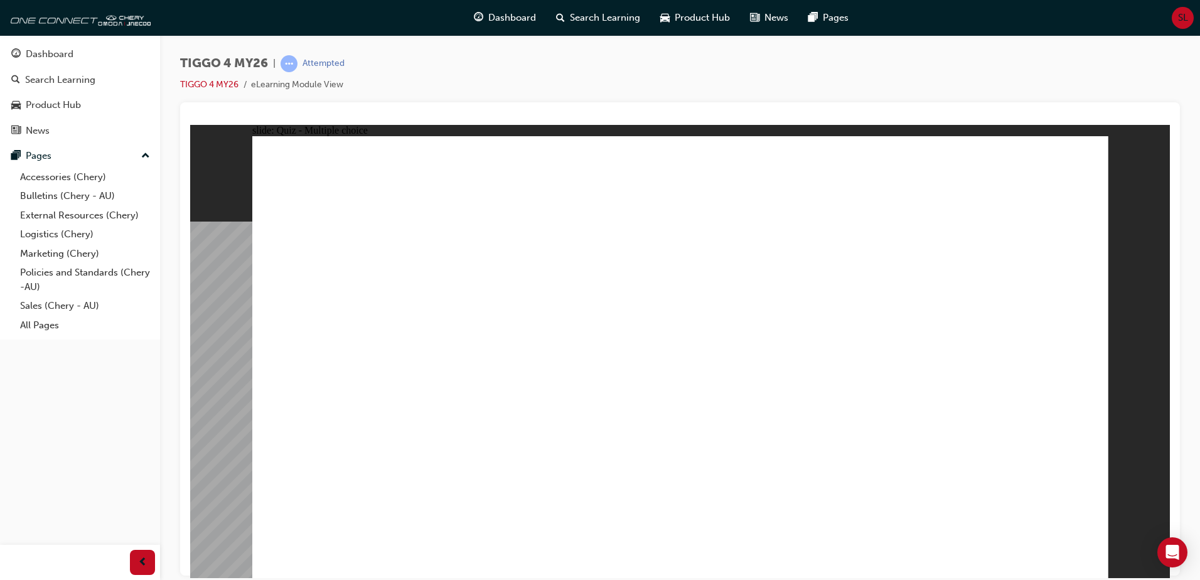
radio input "true"
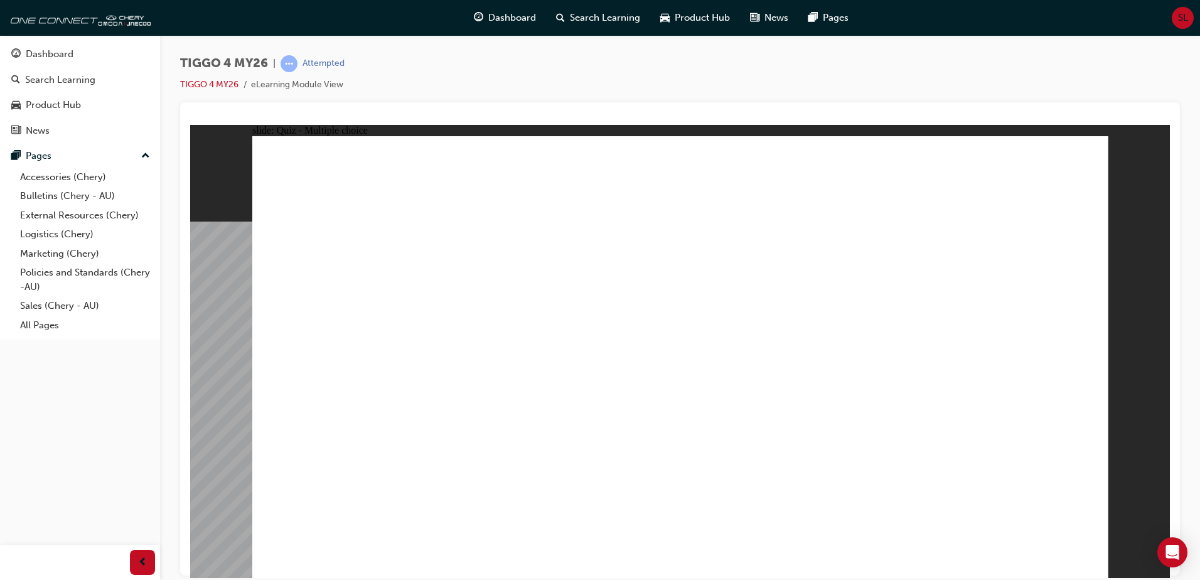
radio input "true"
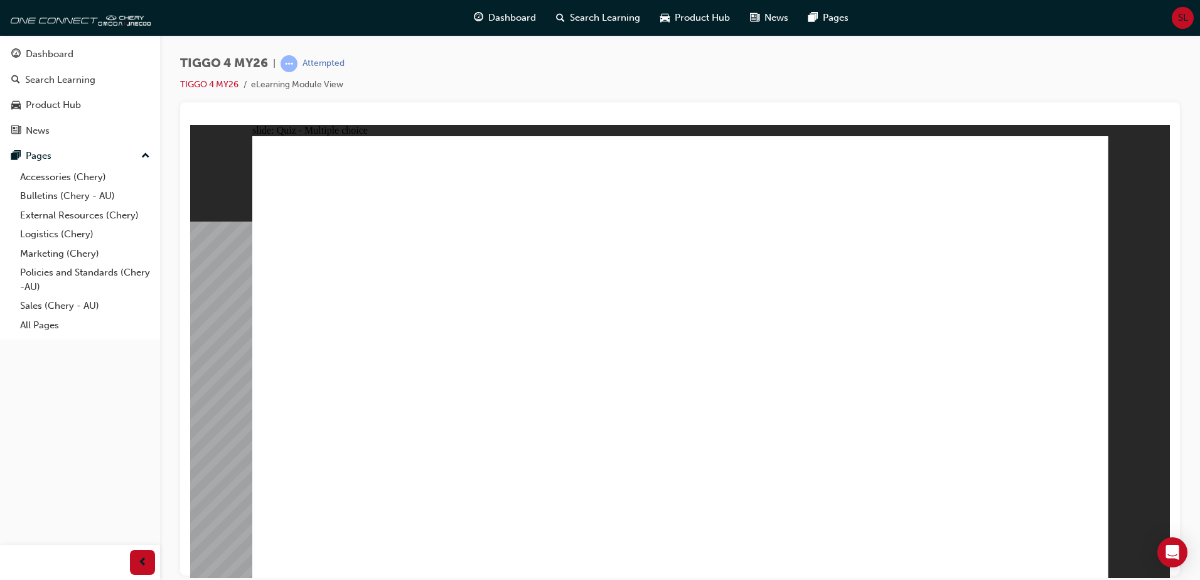
radio input "true"
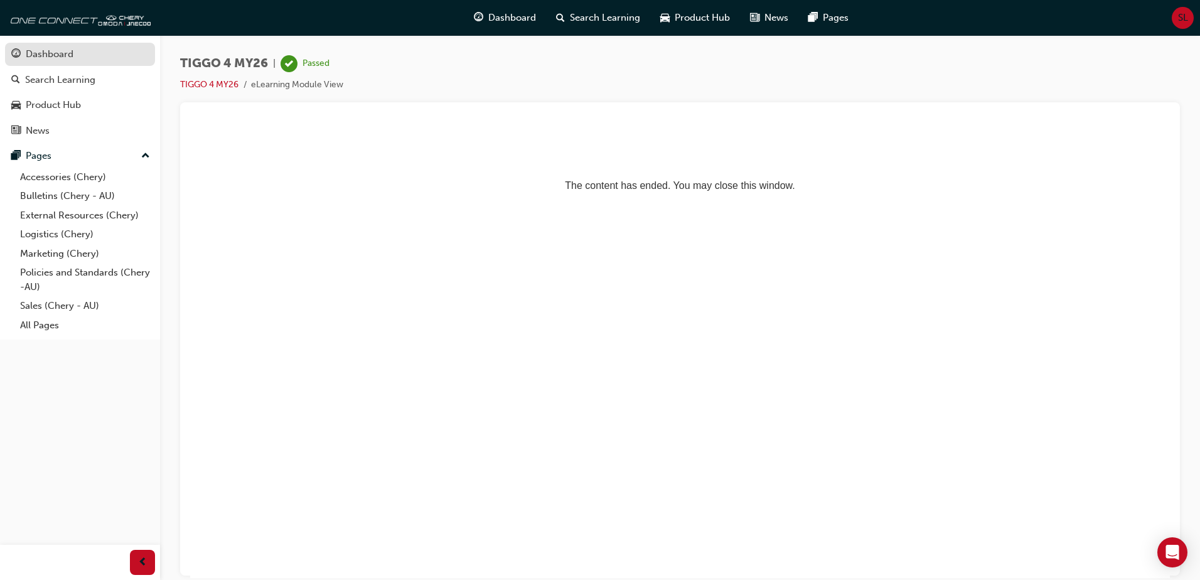
click at [30, 51] on div "Dashboard" at bounding box center [50, 54] width 48 height 14
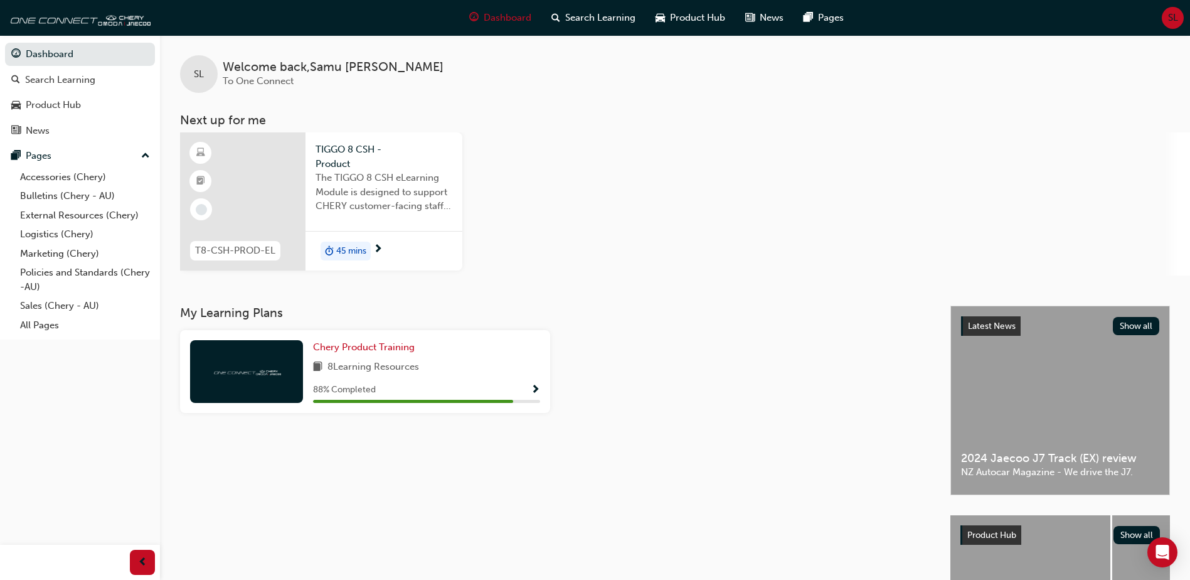
click at [399, 248] on div "45 mins" at bounding box center [384, 251] width 157 height 40
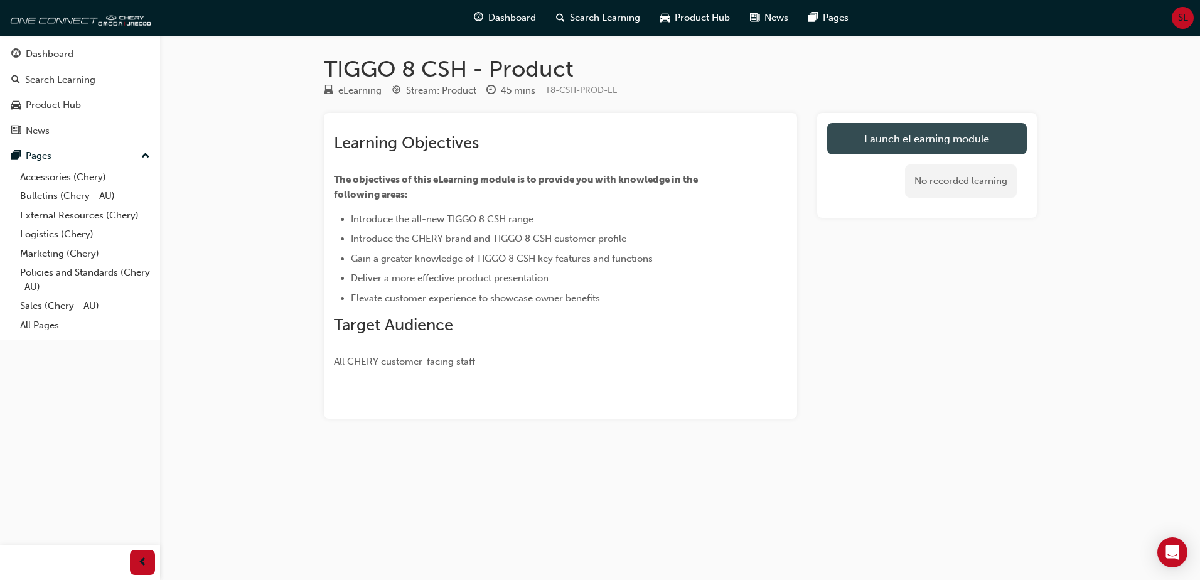
click at [908, 134] on link "Launch eLearning module" at bounding box center [927, 138] width 200 height 31
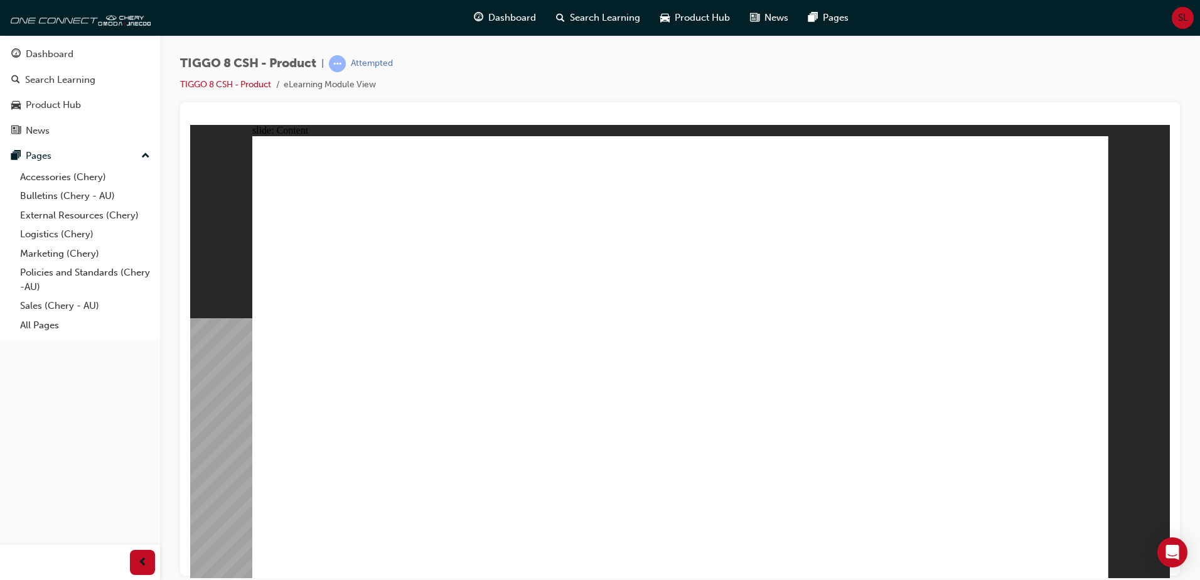
drag, startPoint x: 948, startPoint y: 356, endPoint x: 940, endPoint y: 346, distance: 12.1
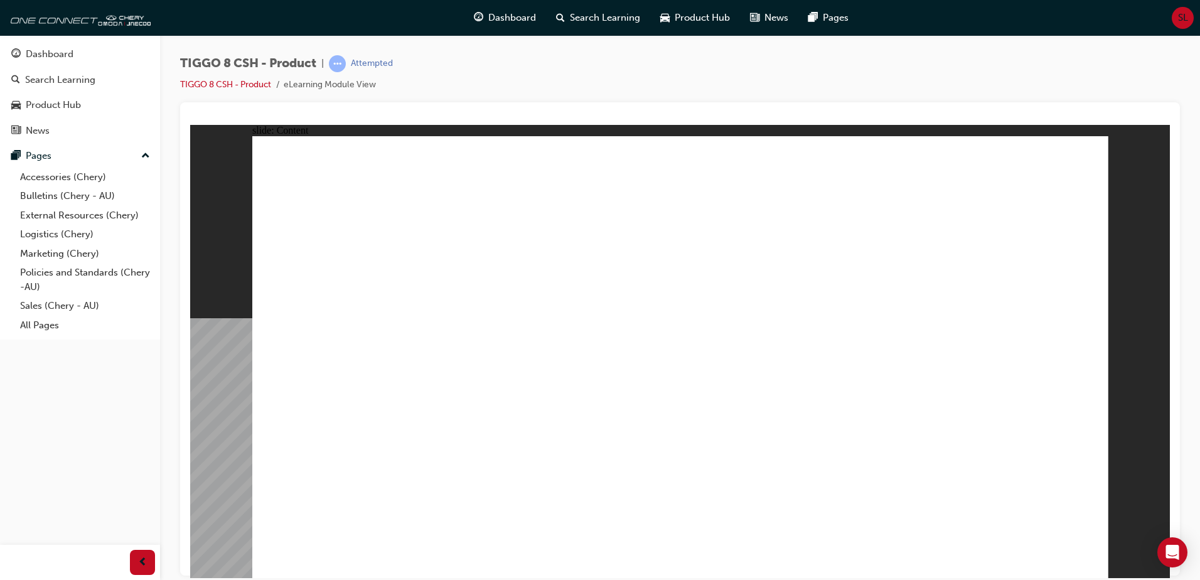
drag, startPoint x: 909, startPoint y: 225, endPoint x: 910, endPoint y: 218, distance: 7.0
drag, startPoint x: 919, startPoint y: 187, endPoint x: 1136, endPoint y: 516, distance: 394.5
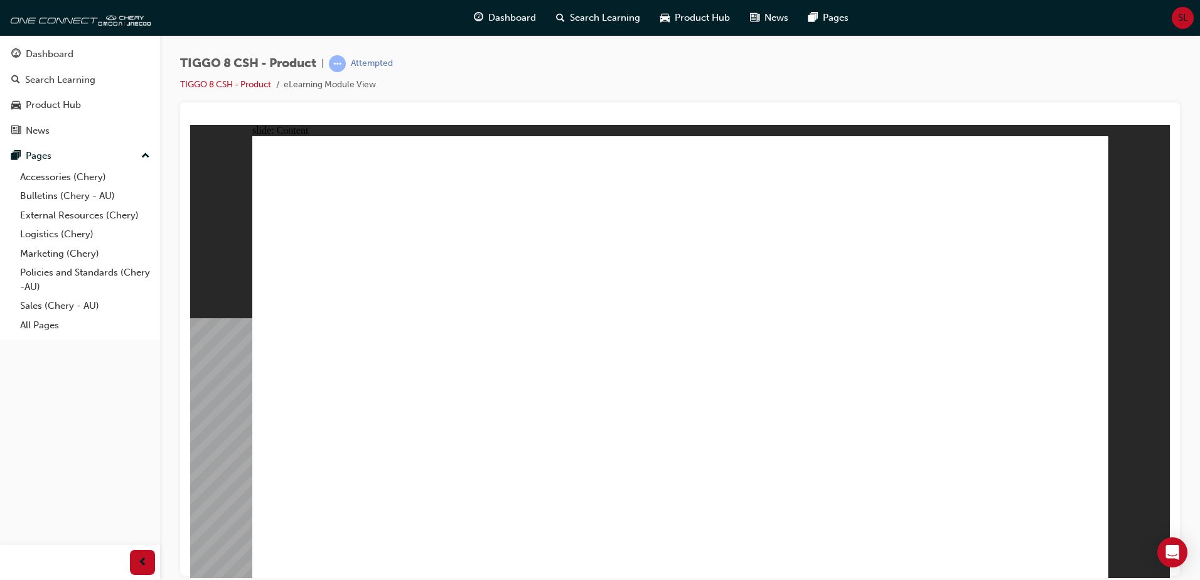
drag, startPoint x: 587, startPoint y: 337, endPoint x: 587, endPoint y: 354, distance: 16.9
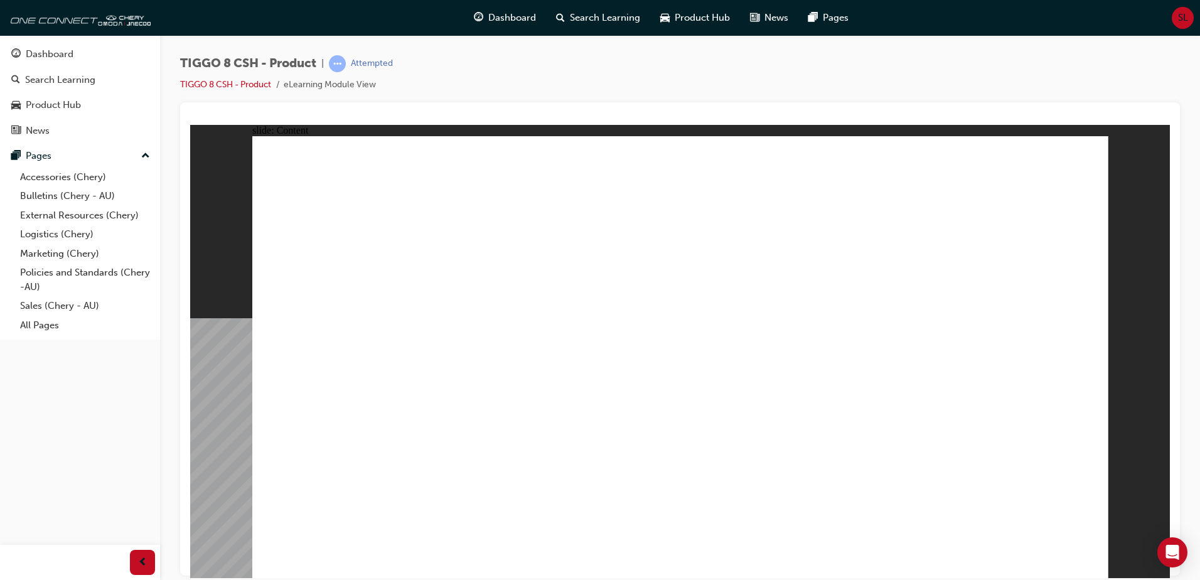
drag, startPoint x: 587, startPoint y: 358, endPoint x: 587, endPoint y: 379, distance: 20.7
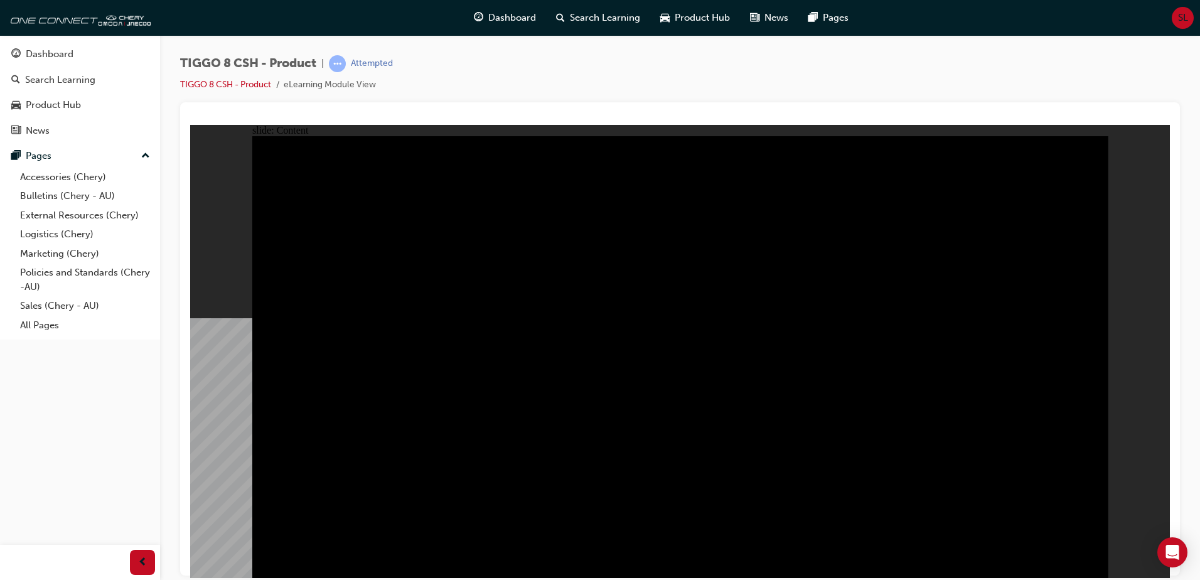
drag, startPoint x: 304, startPoint y: 272, endPoint x: 312, endPoint y: 289, distance: 19.1
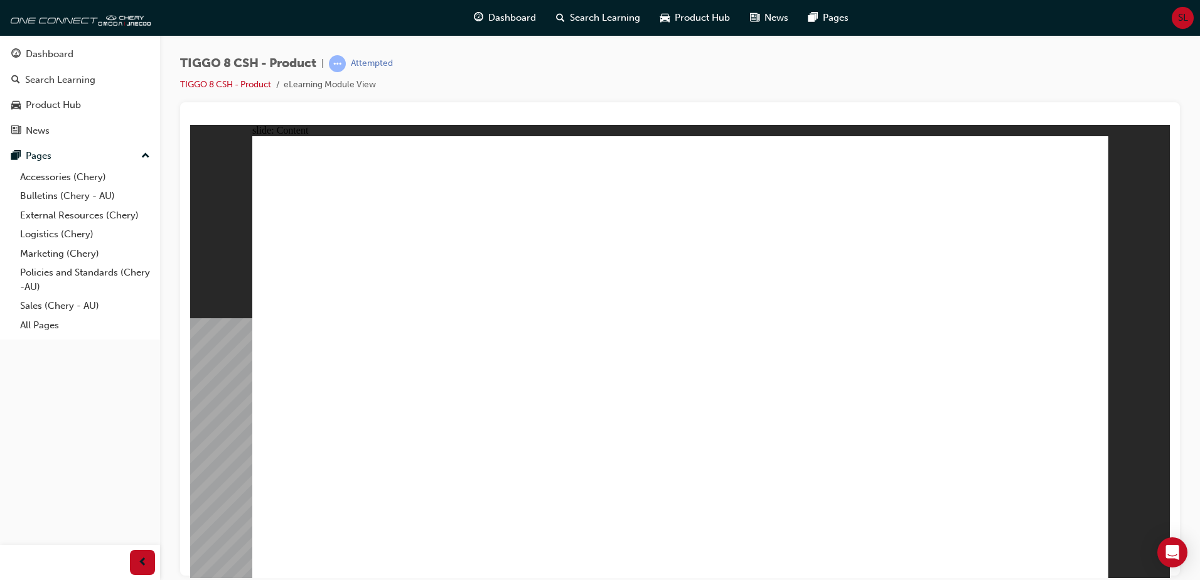
drag, startPoint x: 364, startPoint y: 360, endPoint x: 461, endPoint y: 378, distance: 99.1
drag, startPoint x: 635, startPoint y: 279, endPoint x: 655, endPoint y: 279, distance: 20.1
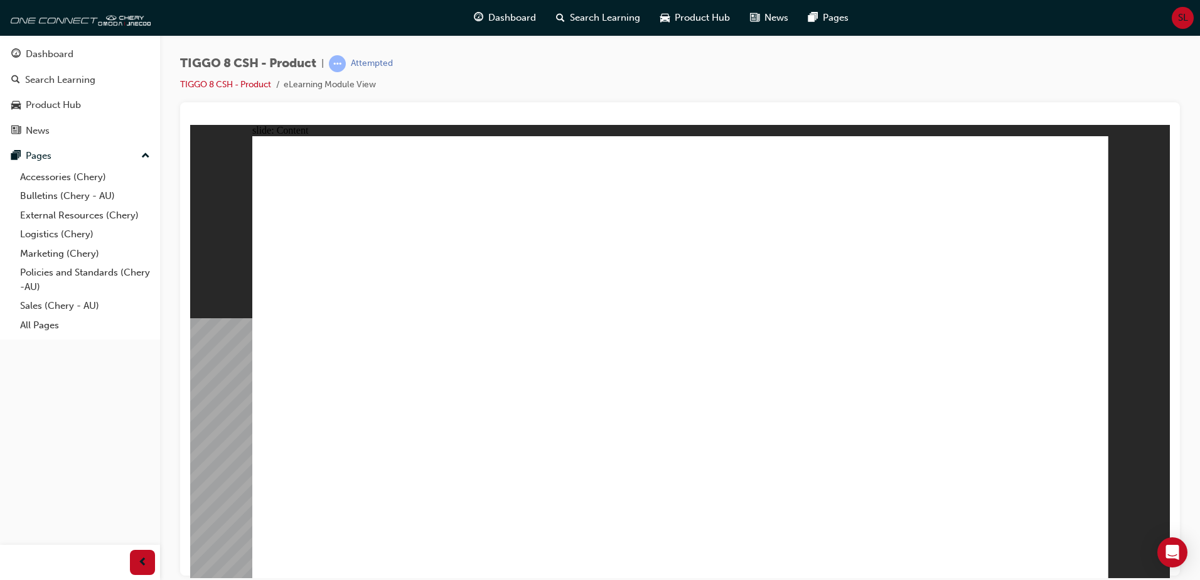
drag, startPoint x: 646, startPoint y: 318, endPoint x: 665, endPoint y: 322, distance: 18.6
drag, startPoint x: 826, startPoint y: 322, endPoint x: 696, endPoint y: 347, distance: 132.9
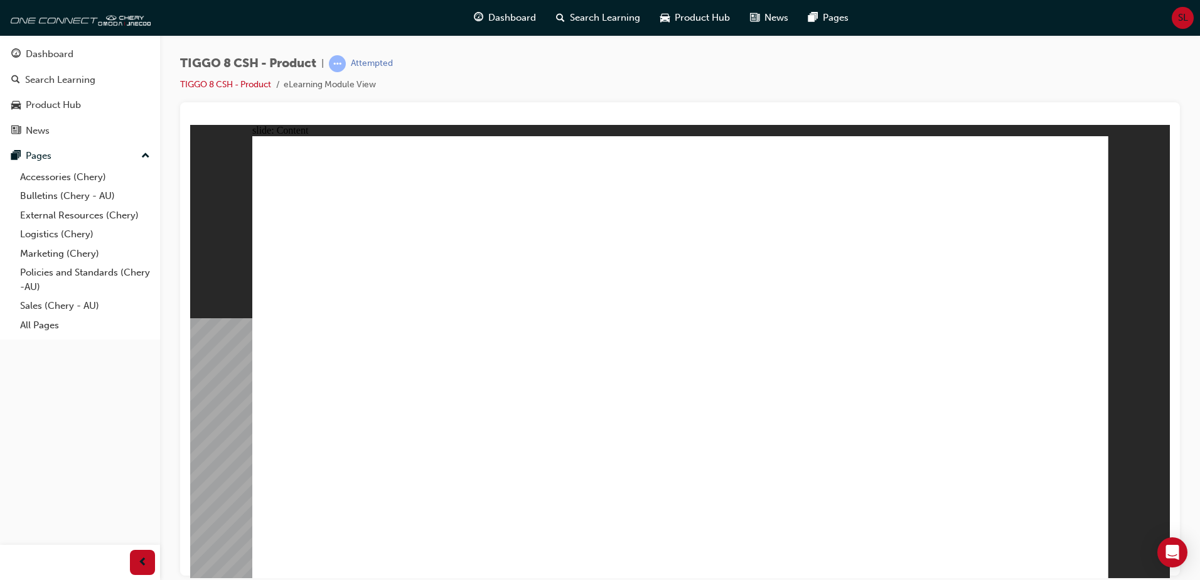
drag, startPoint x: 678, startPoint y: 361, endPoint x: 772, endPoint y: 356, distance: 93.7
drag, startPoint x: 772, startPoint y: 356, endPoint x: 686, endPoint y: 388, distance: 91.7
drag, startPoint x: 674, startPoint y: 408, endPoint x: 705, endPoint y: 413, distance: 31.2
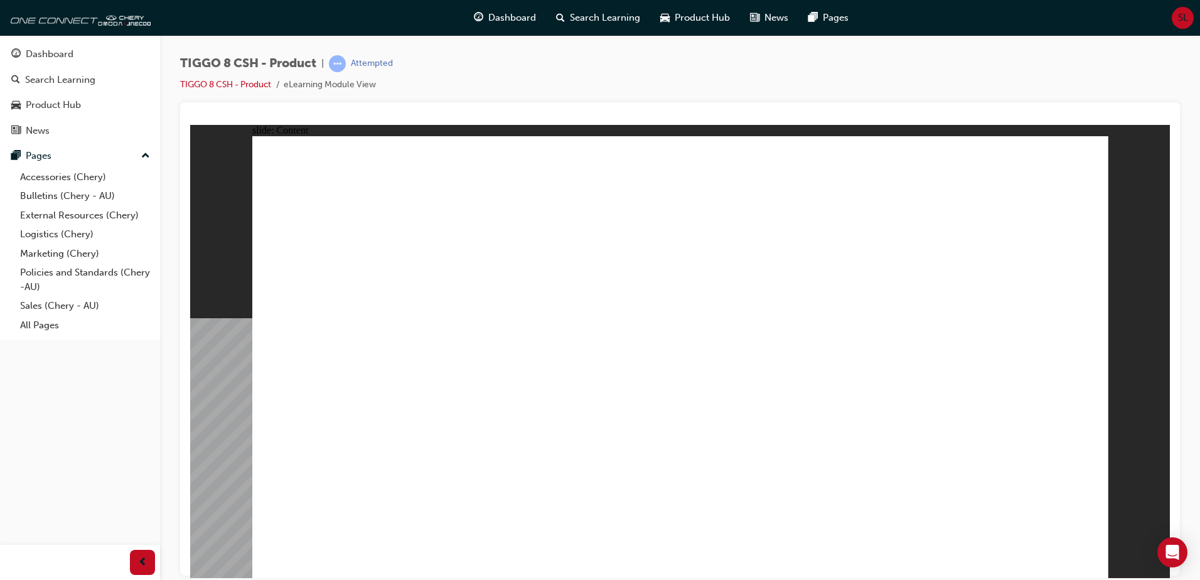
drag, startPoint x: 1005, startPoint y: 240, endPoint x: 992, endPoint y: 236, distance: 13.1
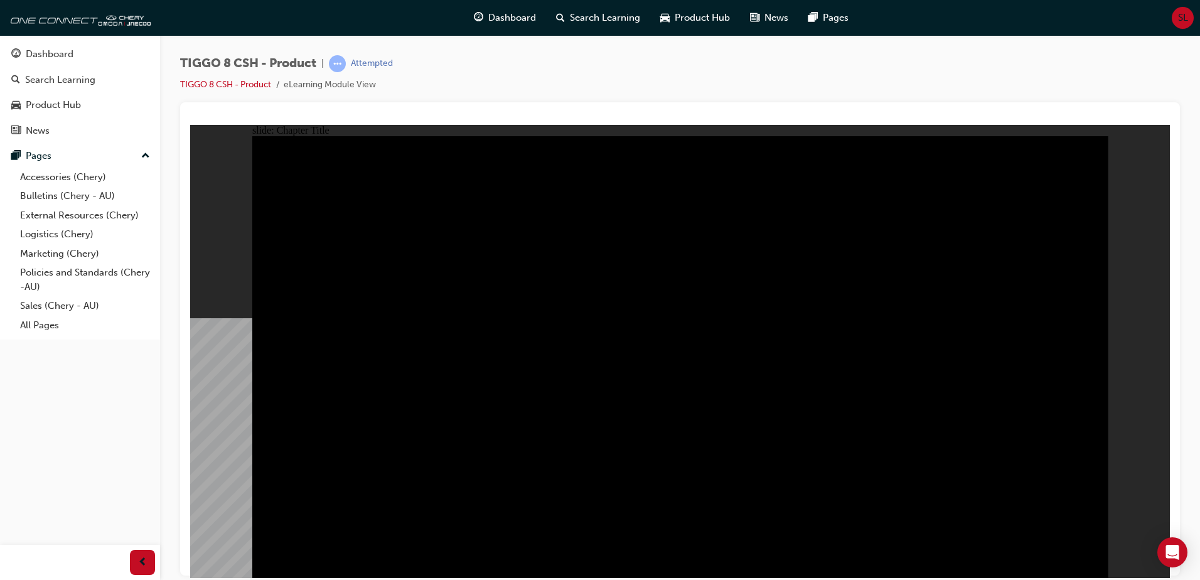
drag, startPoint x: 402, startPoint y: 446, endPoint x: 402, endPoint y: 459, distance: 13.2
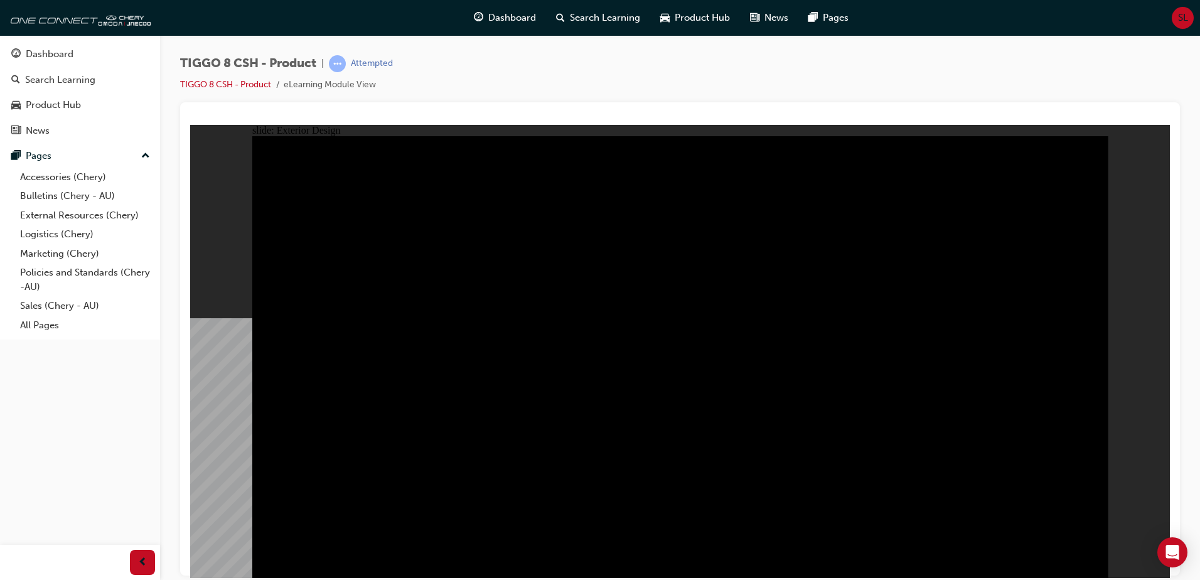
drag, startPoint x: 399, startPoint y: 473, endPoint x: 400, endPoint y: 493, distance: 20.1
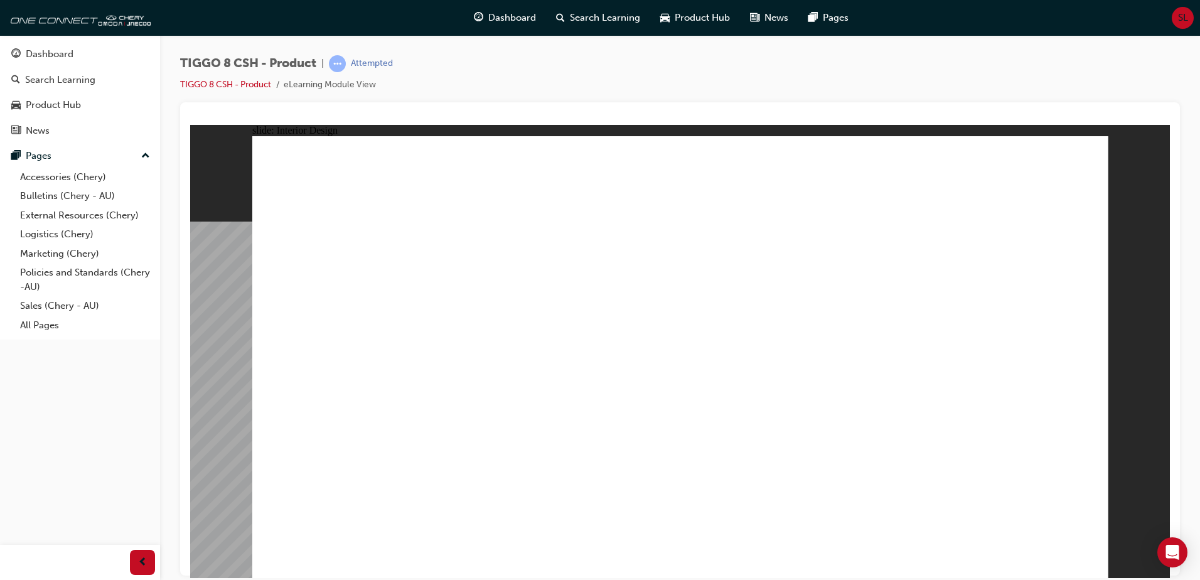
drag, startPoint x: 756, startPoint y: 318, endPoint x: 756, endPoint y: 309, distance: 8.8
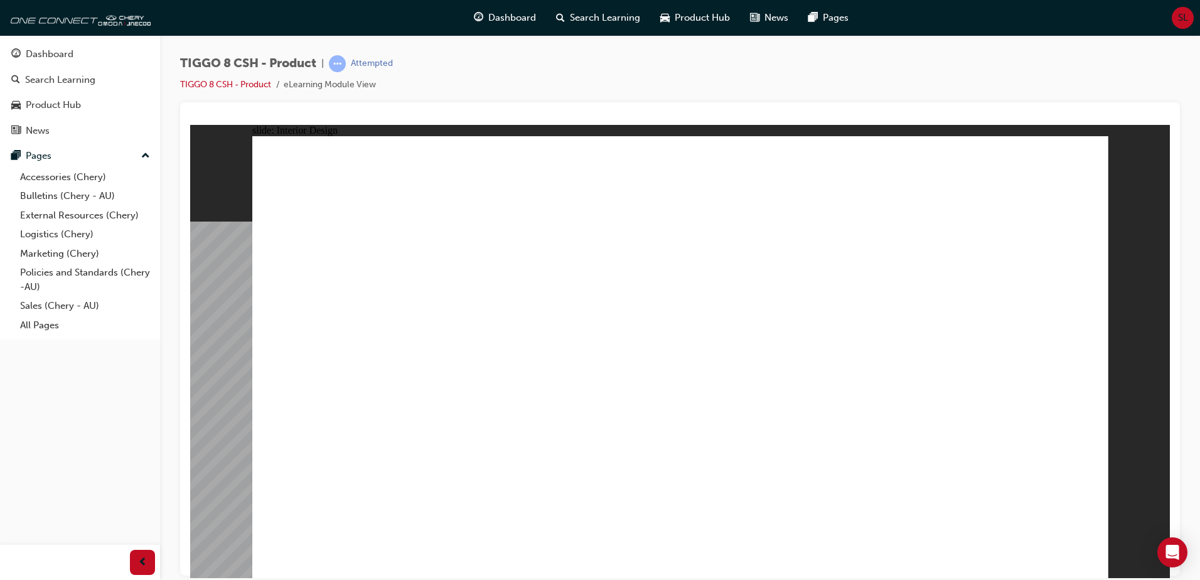
drag, startPoint x: 385, startPoint y: 501, endPoint x: 361, endPoint y: 455, distance: 51.6
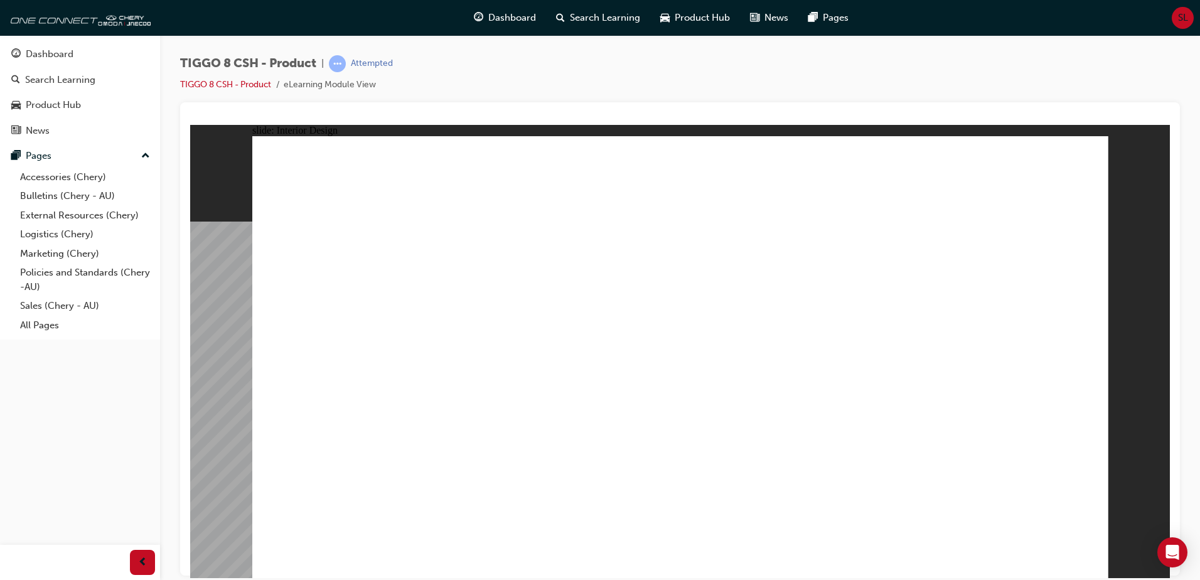
drag, startPoint x: 556, startPoint y: 422, endPoint x: 554, endPoint y: 415, distance: 7.8
drag, startPoint x: 584, startPoint y: 437, endPoint x: 584, endPoint y: 403, distance: 33.9
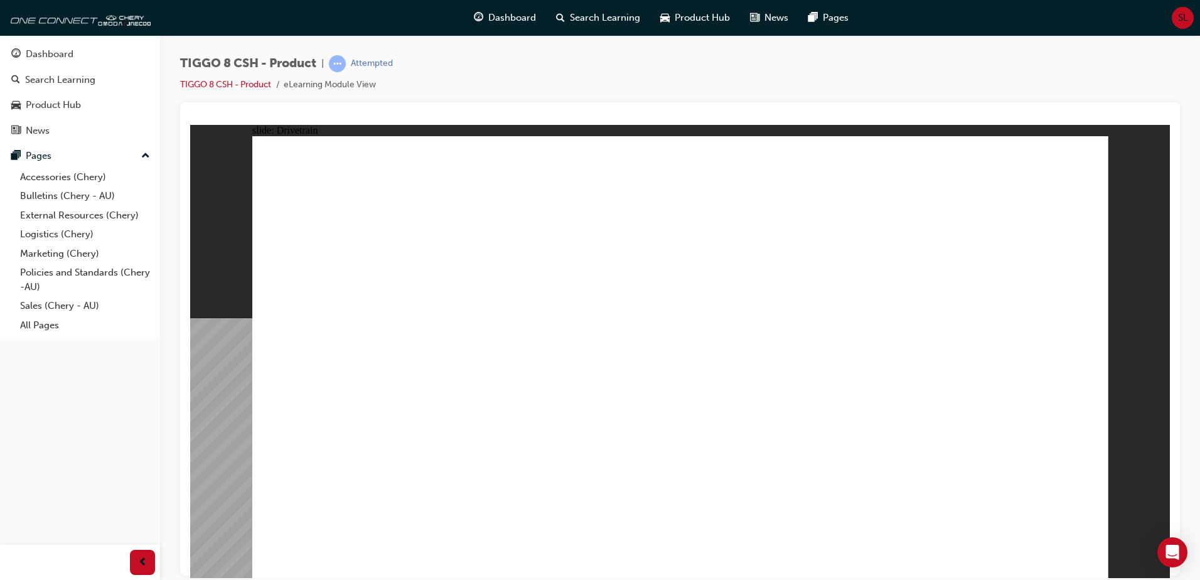
drag, startPoint x: 407, startPoint y: 482, endPoint x: 403, endPoint y: 498, distance: 16.3
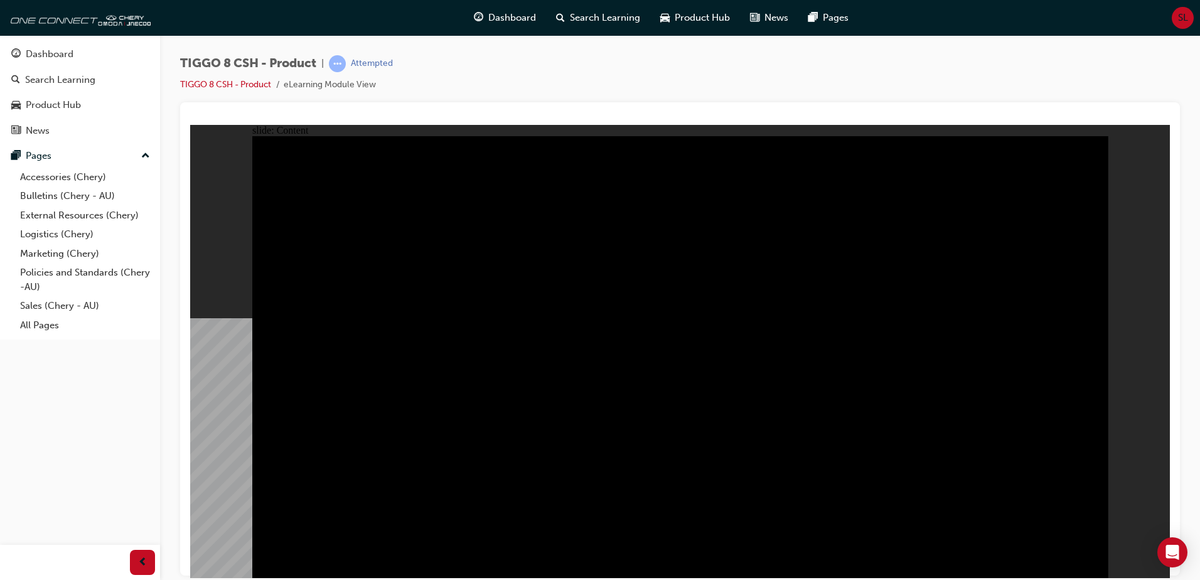
drag, startPoint x: 651, startPoint y: 451, endPoint x: 520, endPoint y: 452, distance: 131.8
drag, startPoint x: 520, startPoint y: 452, endPoint x: 304, endPoint y: 420, distance: 217.5
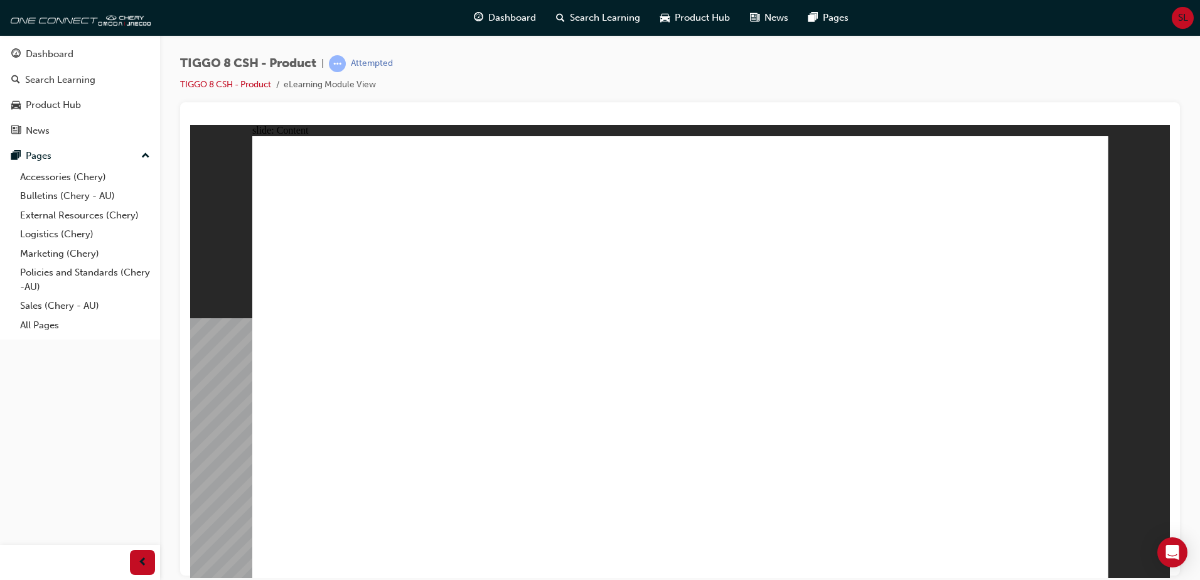
drag, startPoint x: 948, startPoint y: 395, endPoint x: 943, endPoint y: 373, distance: 22.5
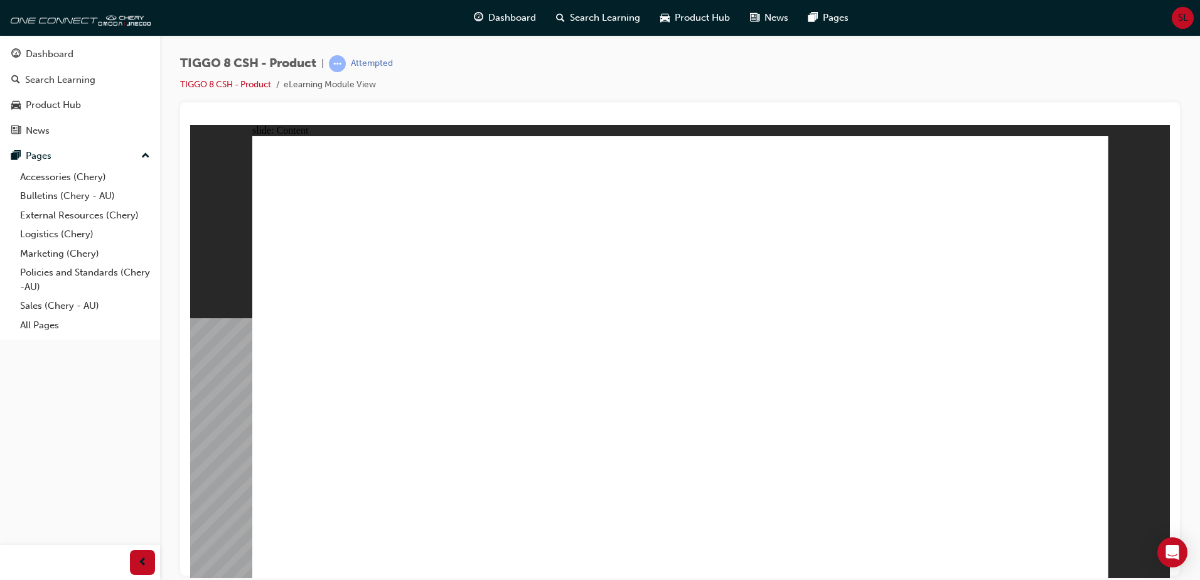
drag, startPoint x: 546, startPoint y: 219, endPoint x: 738, endPoint y: 213, distance: 192.1
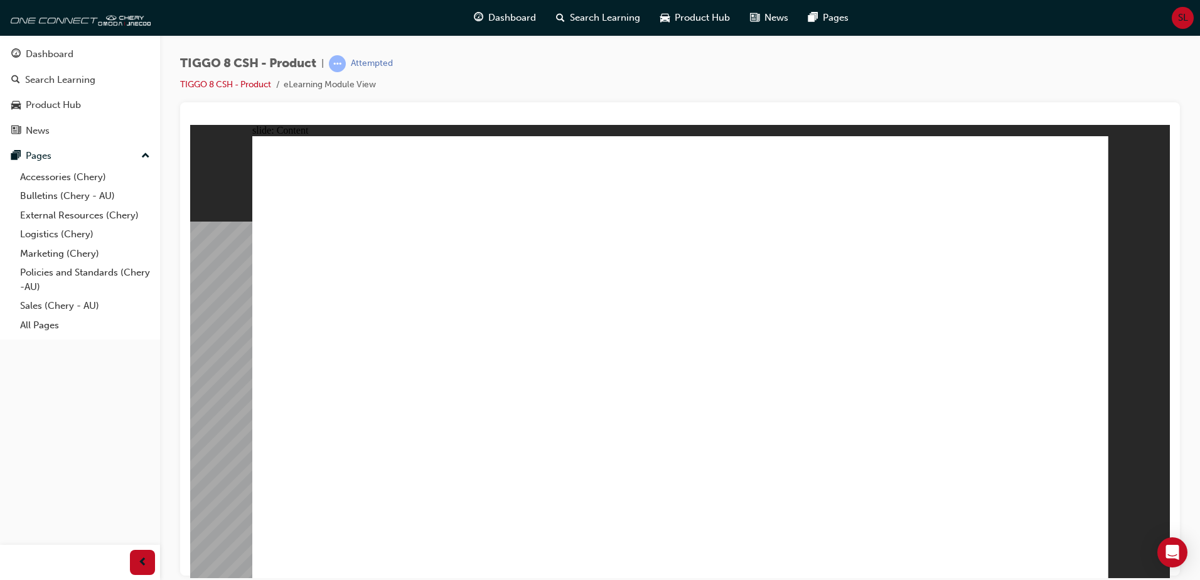
drag, startPoint x: 1000, startPoint y: 272, endPoint x: 1033, endPoint y: 272, distance: 33.9
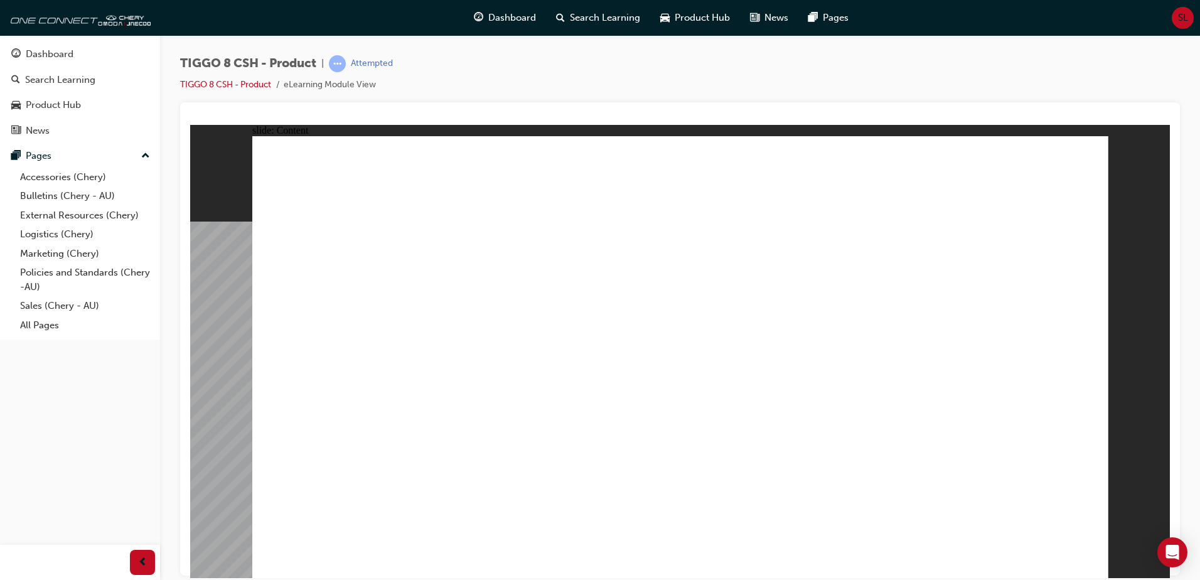
drag, startPoint x: 509, startPoint y: 425, endPoint x: 615, endPoint y: 410, distance: 107.2
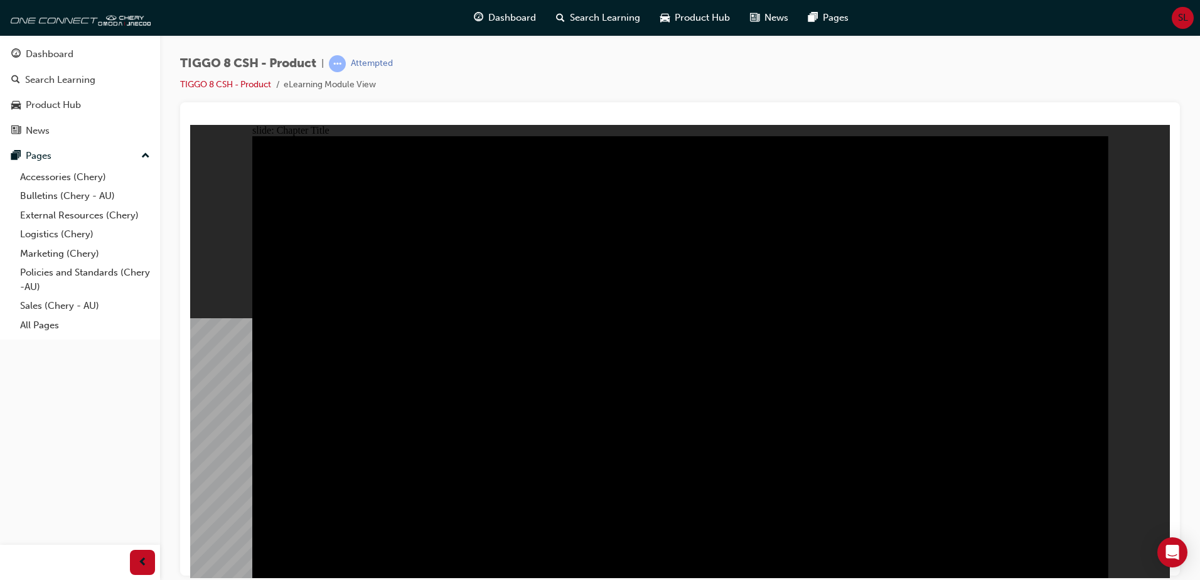
drag, startPoint x: 1072, startPoint y: 555, endPoint x: 1081, endPoint y: 555, distance: 9.4
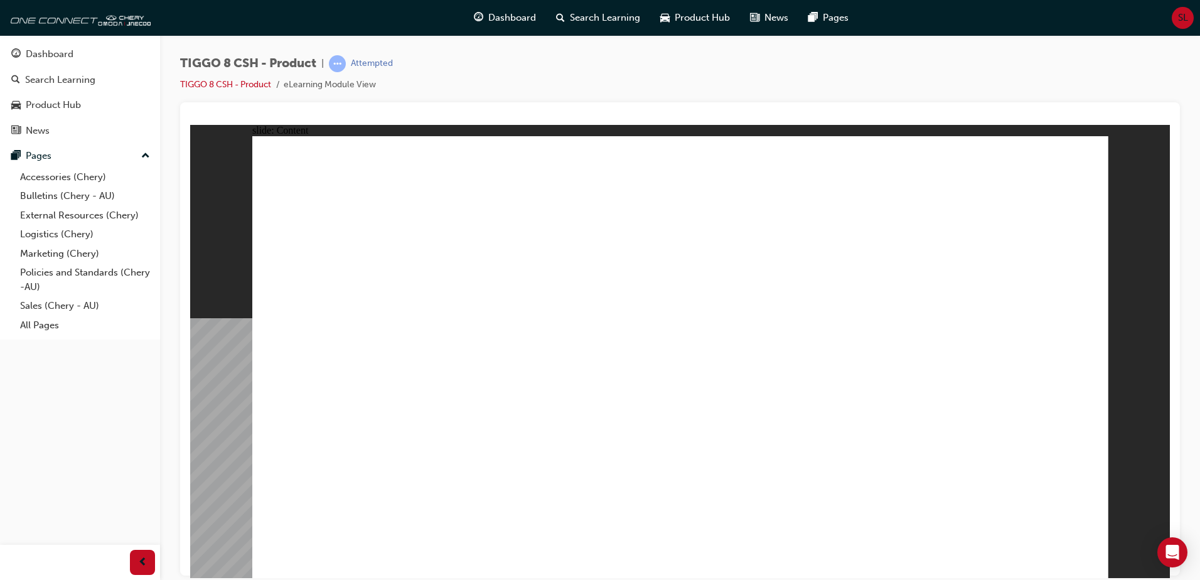
drag, startPoint x: 382, startPoint y: 343, endPoint x: 410, endPoint y: 355, distance: 31.2
drag, startPoint x: 577, startPoint y: 375, endPoint x: 649, endPoint y: 375, distance: 72.2
drag, startPoint x: 649, startPoint y: 375, endPoint x: 656, endPoint y: 375, distance: 6.9
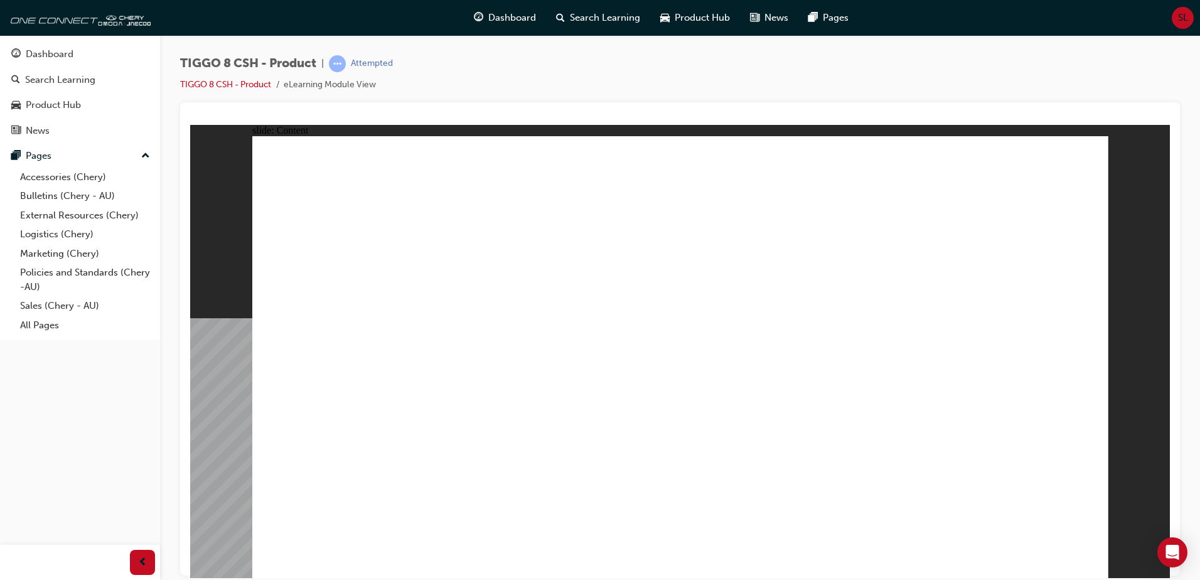
drag, startPoint x: 905, startPoint y: 370, endPoint x: 910, endPoint y: 377, distance: 9.0
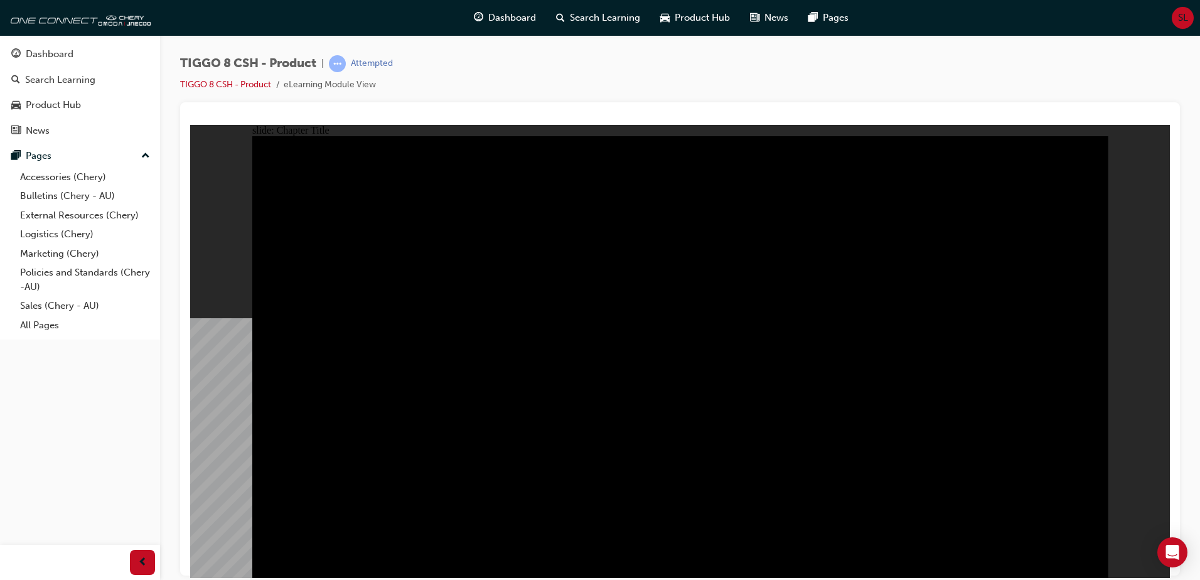
radio input "false"
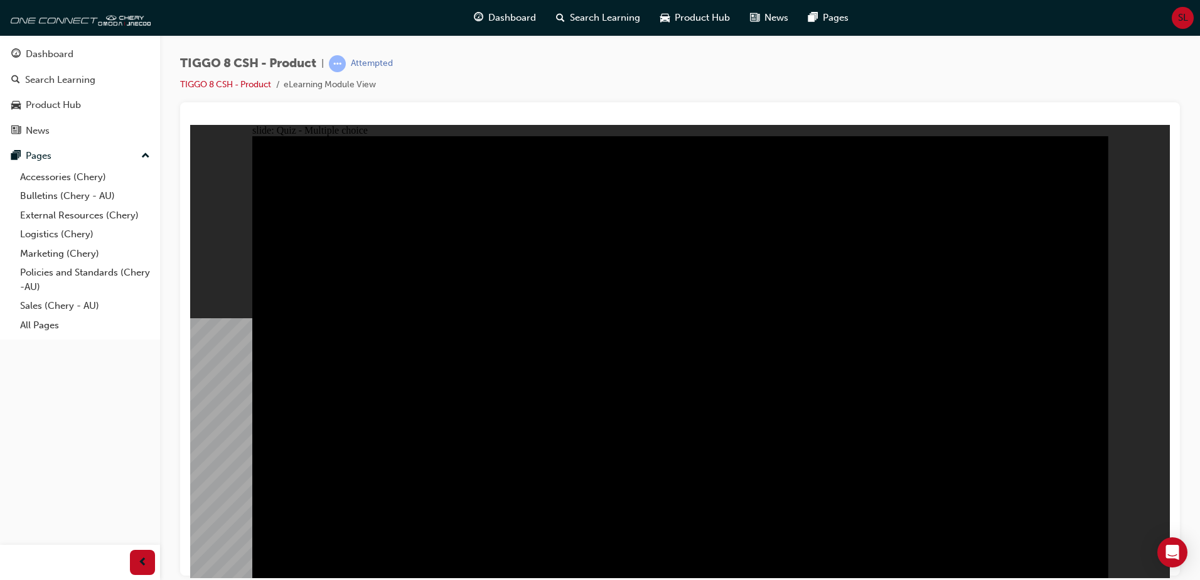
radio input "true"
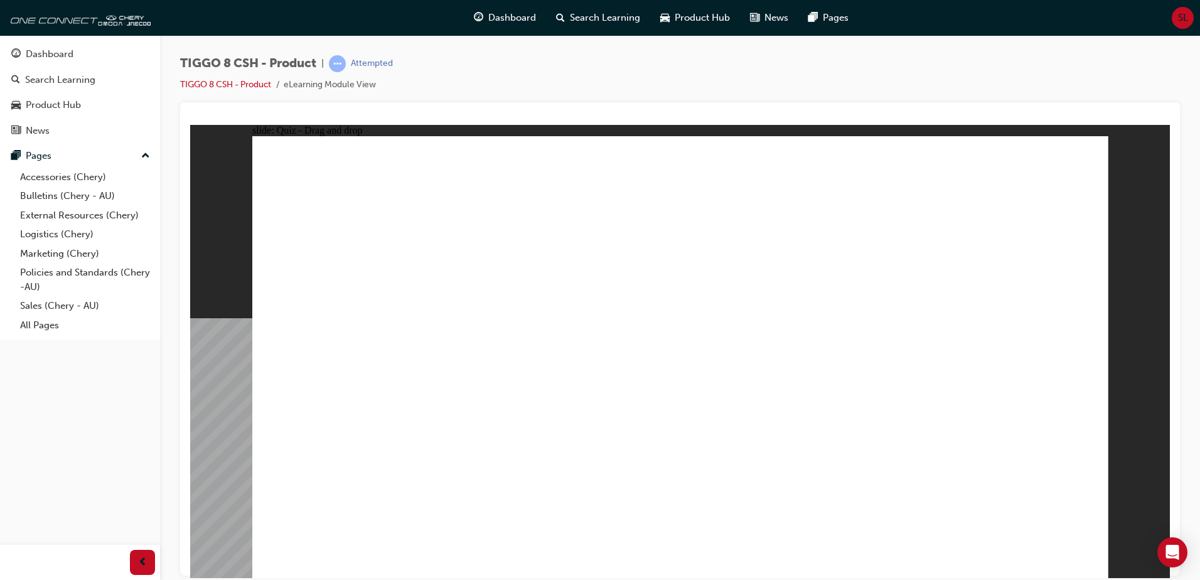
drag, startPoint x: 466, startPoint y: 449, endPoint x: 409, endPoint y: 406, distance: 71.2
drag, startPoint x: 773, startPoint y: 191, endPoint x: 769, endPoint y: 183, distance: 9.3
drag, startPoint x: 695, startPoint y: 273, endPoint x: 679, endPoint y: 274, distance: 15.7
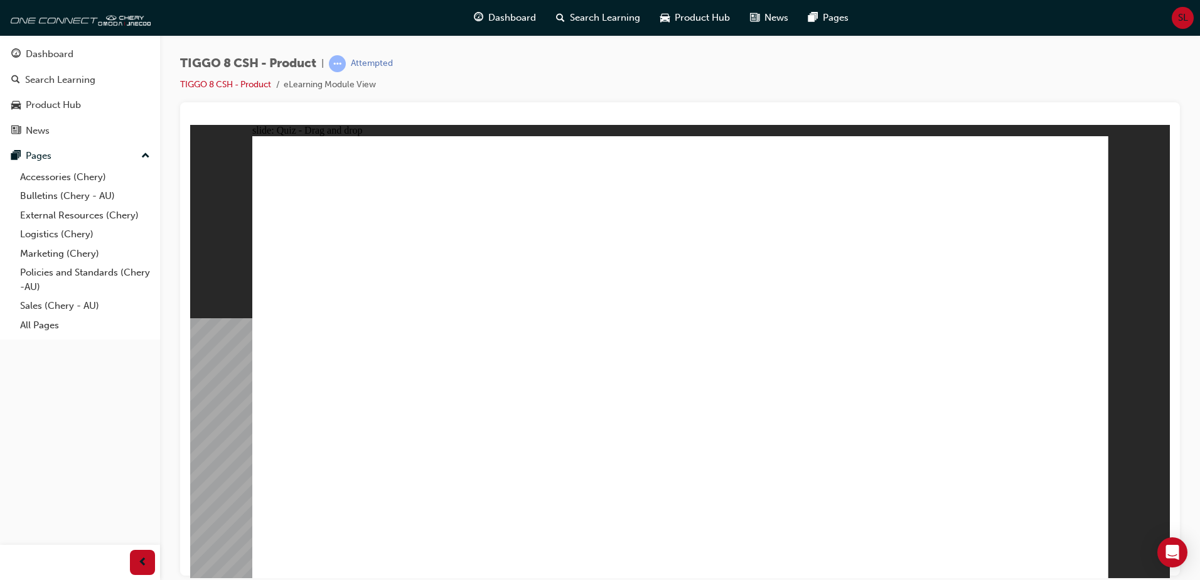
drag, startPoint x: 707, startPoint y: 276, endPoint x: 660, endPoint y: 376, distance: 110.3
drag, startPoint x: 825, startPoint y: 189, endPoint x: 503, endPoint y: 380, distance: 374.5
drag, startPoint x: 604, startPoint y: 171, endPoint x: 807, endPoint y: 377, distance: 289.3
drag, startPoint x: 944, startPoint y: 193, endPoint x: 314, endPoint y: 385, distance: 659.2
drag, startPoint x: 931, startPoint y: 273, endPoint x: 1032, endPoint y: 375, distance: 143.8
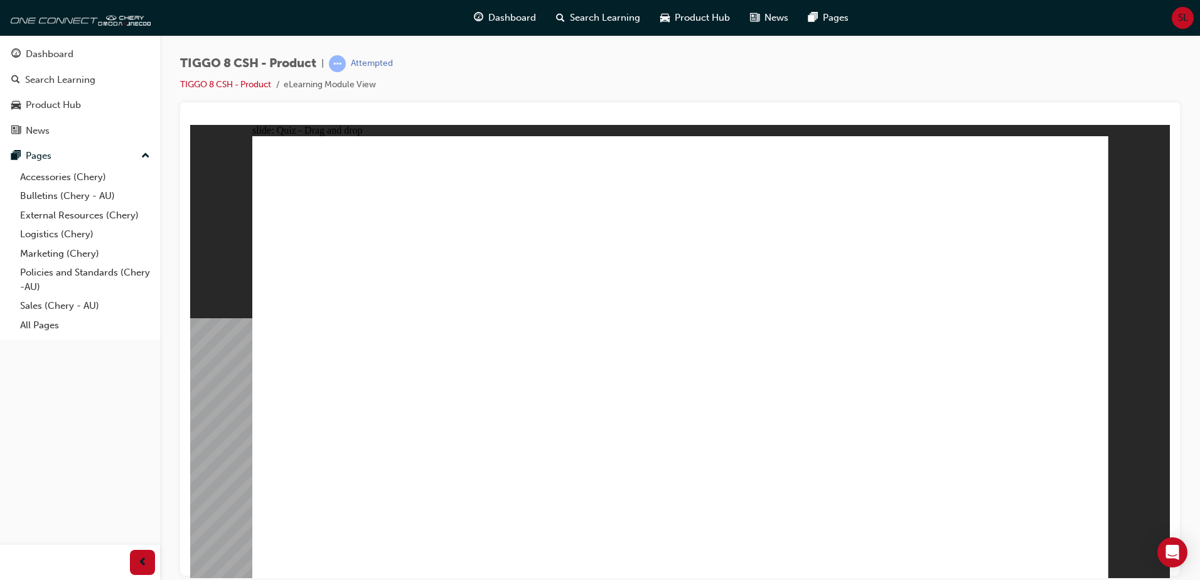
checkbox input "true"
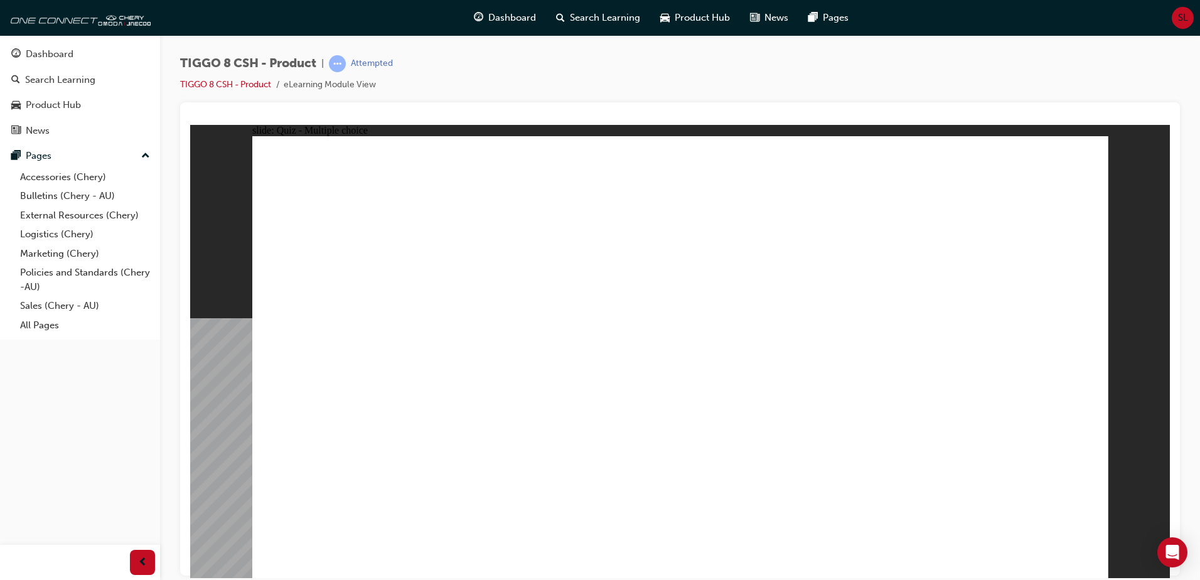
checkbox input "true"
checkbox input "false"
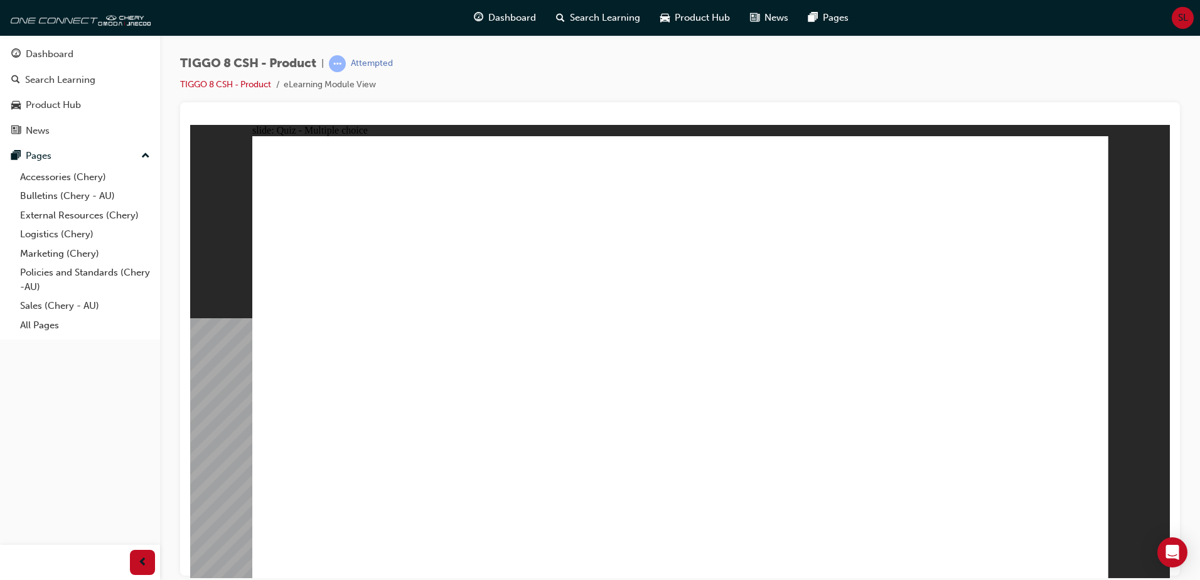
radio input "true"
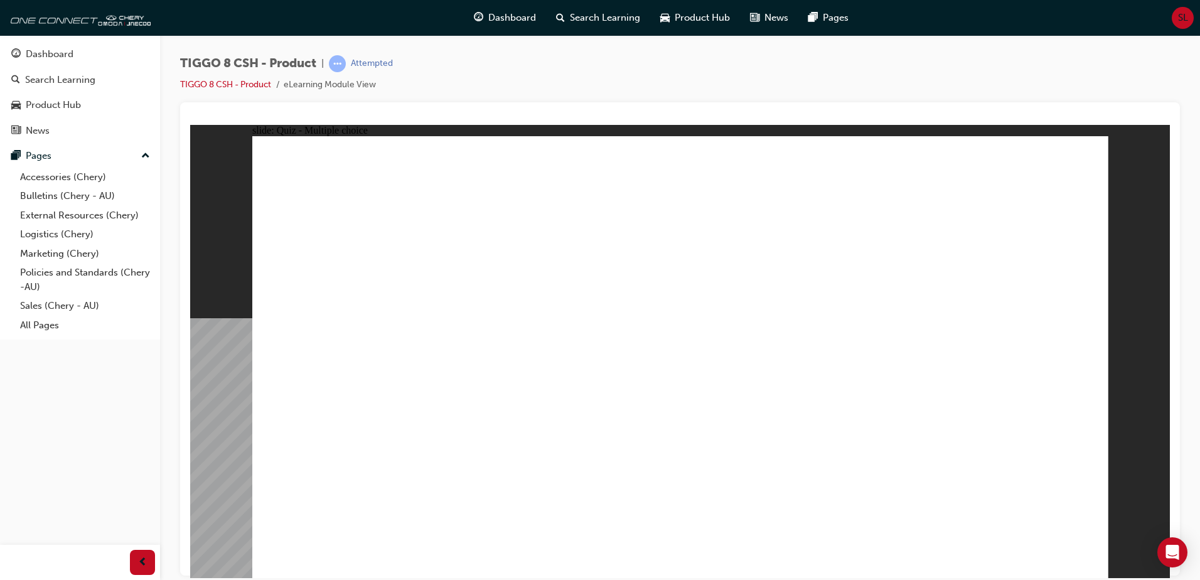
drag, startPoint x: 674, startPoint y: 190, endPoint x: 756, endPoint y: 435, distance: 258.6
drag, startPoint x: 693, startPoint y: 210, endPoint x: 750, endPoint y: 447, distance: 244.6
drag, startPoint x: 778, startPoint y: 181, endPoint x: 794, endPoint y: 424, distance: 243.3
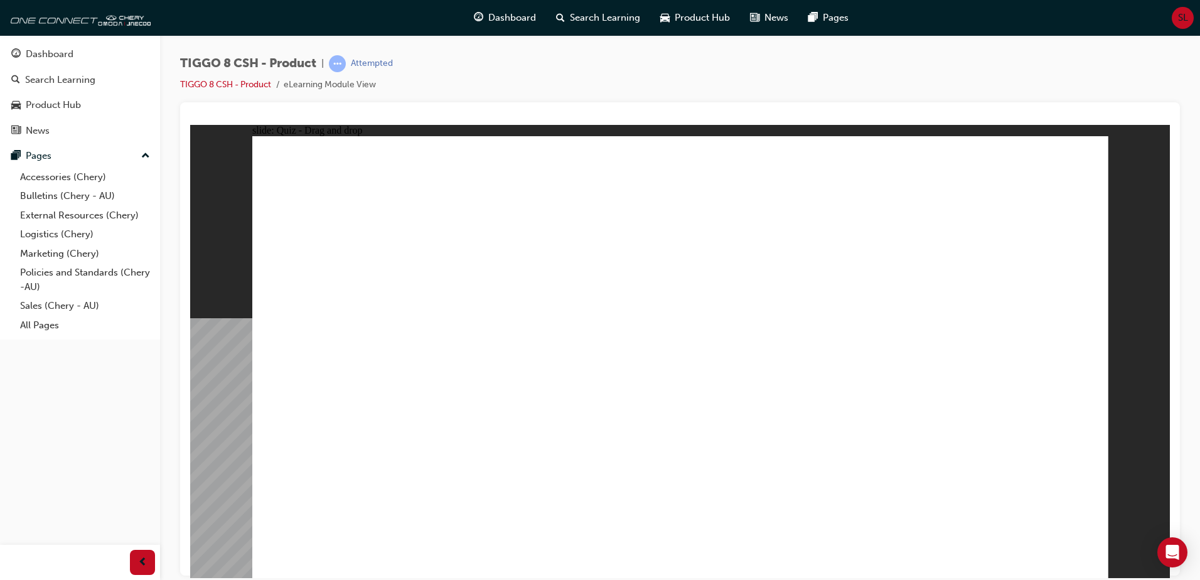
drag, startPoint x: 812, startPoint y: 210, endPoint x: 850, endPoint y: 297, distance: 95.6
drag, startPoint x: 939, startPoint y: 225, endPoint x: 833, endPoint y: 435, distance: 234.6
drag, startPoint x: 823, startPoint y: 243, endPoint x: 767, endPoint y: 491, distance: 254.1
drag, startPoint x: 948, startPoint y: 173, endPoint x: 769, endPoint y: 438, distance: 320.1
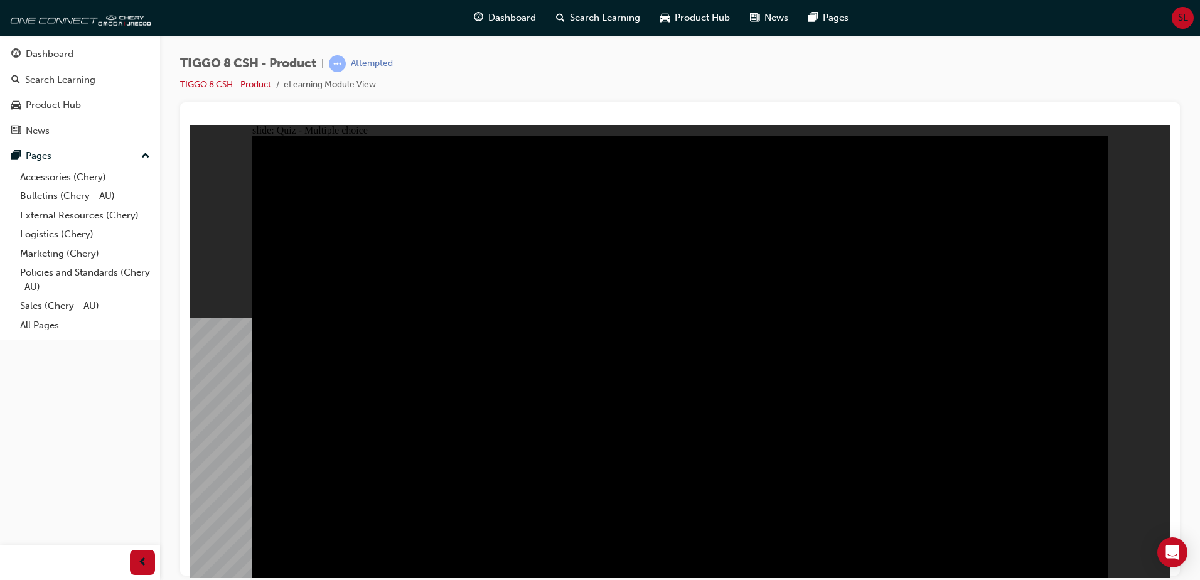
radio input "true"
drag, startPoint x: 643, startPoint y: 413, endPoint x: 654, endPoint y: 439, distance: 28.7
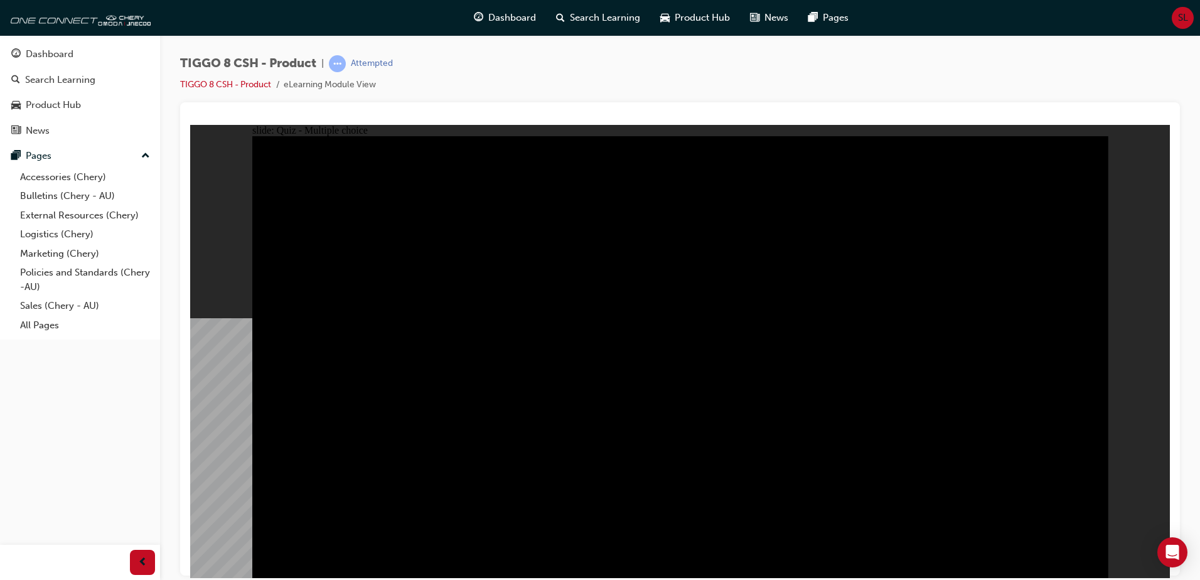
radio input "true"
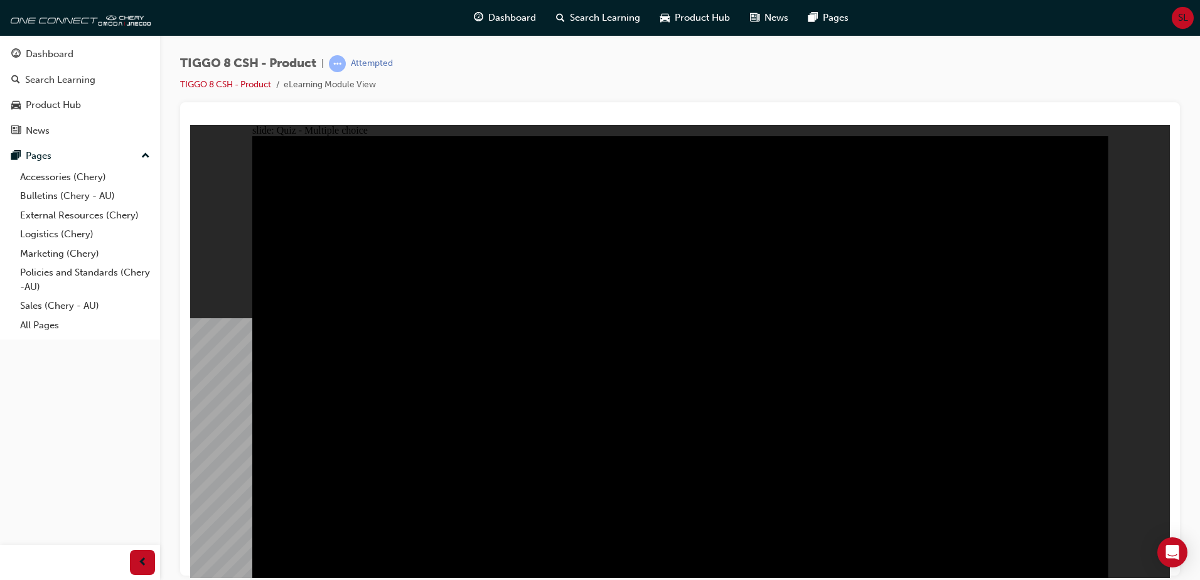
radio input "true"
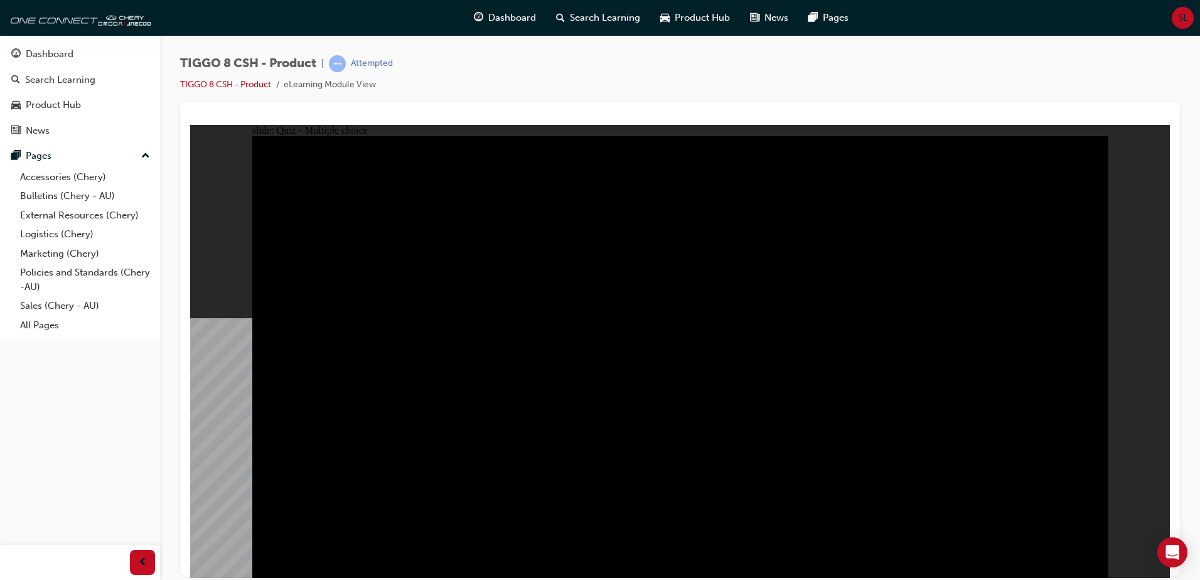
checkbox input "true"
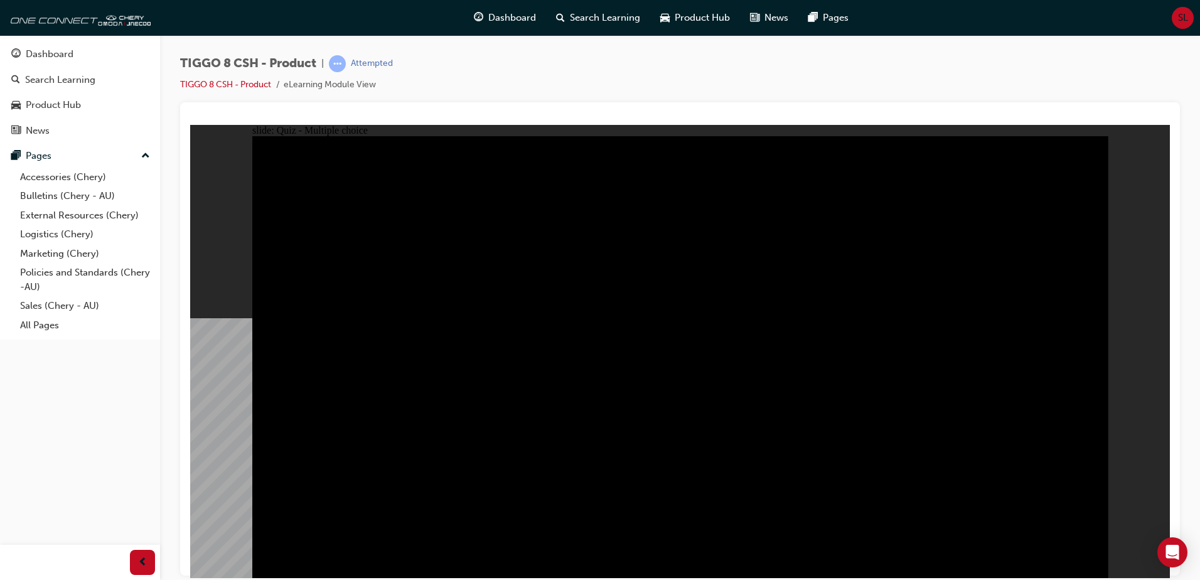
checkbox input "true"
drag, startPoint x: 310, startPoint y: 255, endPoint x: 474, endPoint y: 268, distance: 164.9
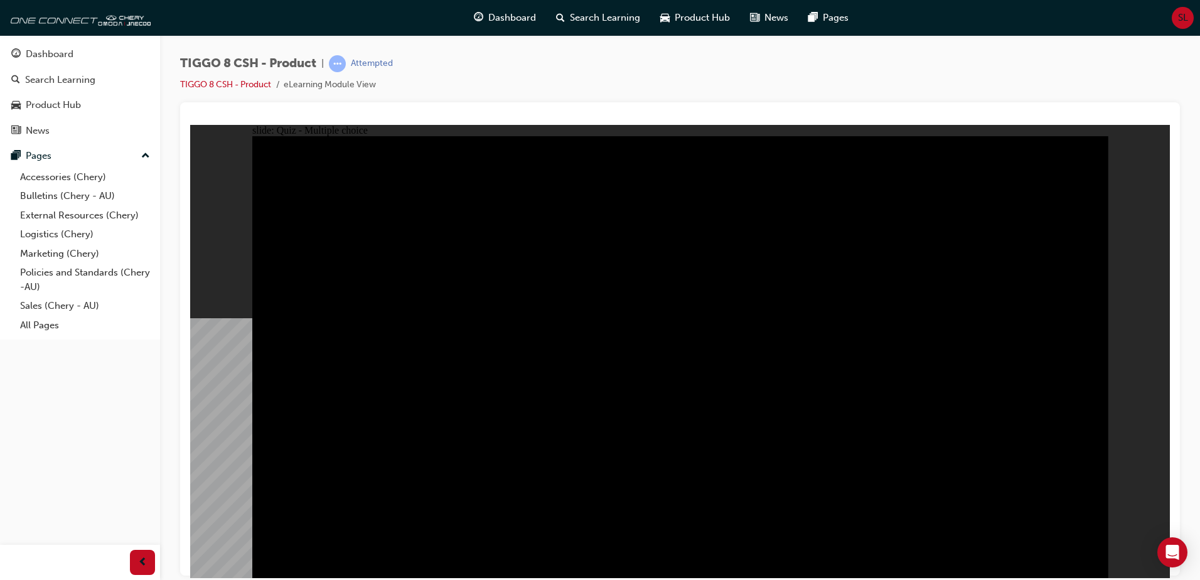
checkbox input "true"
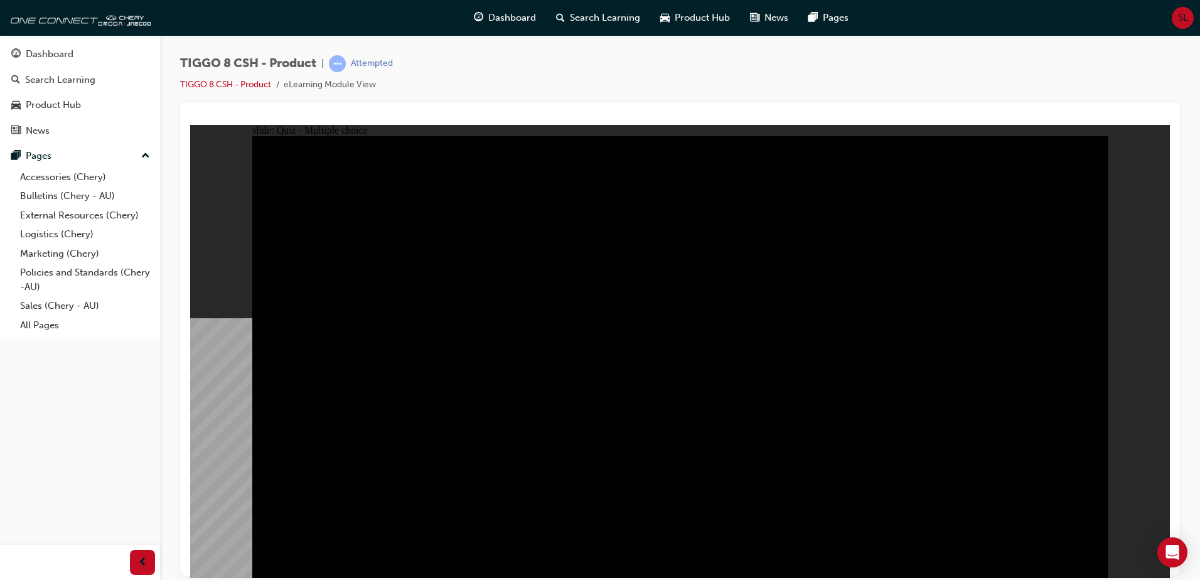
checkbox input "true"
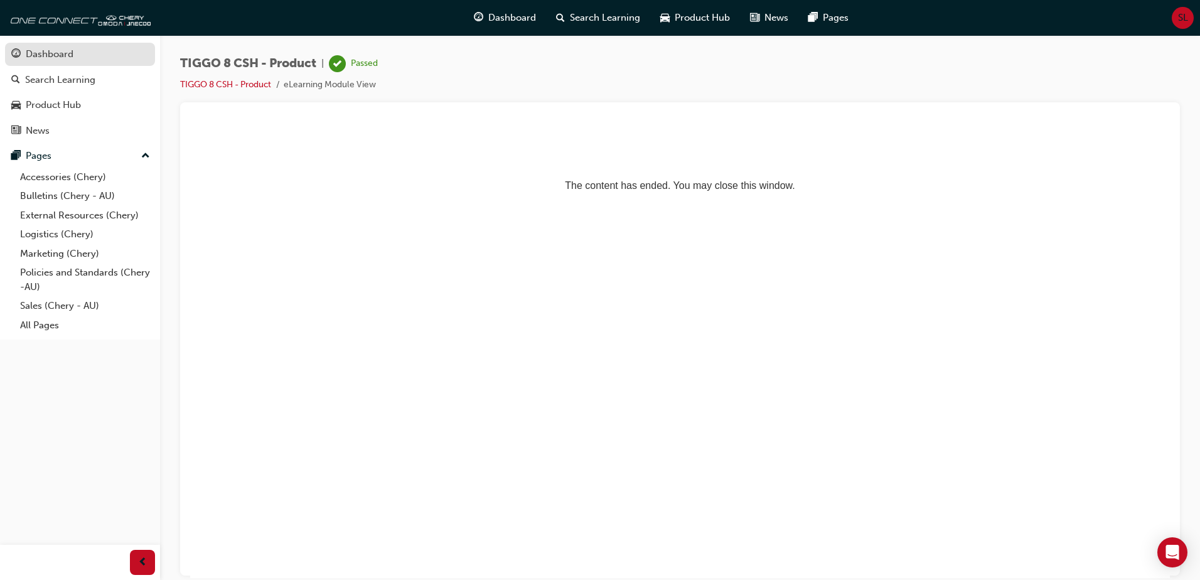
click at [60, 47] on div "Dashboard" at bounding box center [50, 54] width 48 height 14
